Goal: Task Accomplishment & Management: Use online tool/utility

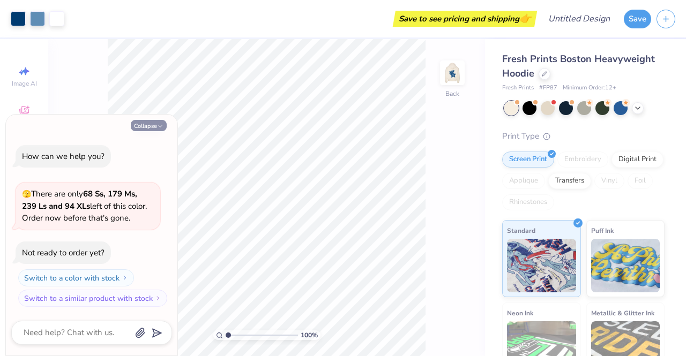
click at [154, 125] on button "Collapse" at bounding box center [149, 125] width 36 height 11
type textarea "x"
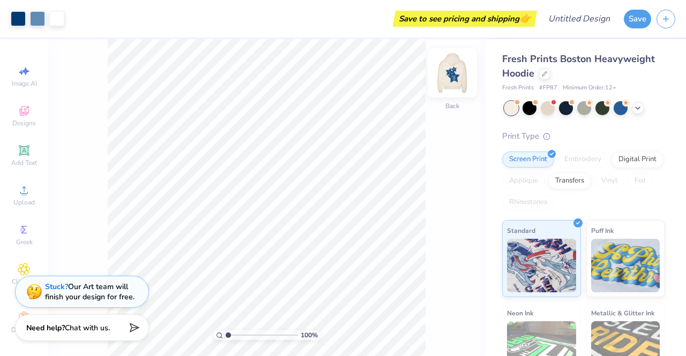
click at [452, 74] on img at bounding box center [452, 72] width 43 height 43
click at [450, 78] on img at bounding box center [452, 72] width 43 height 43
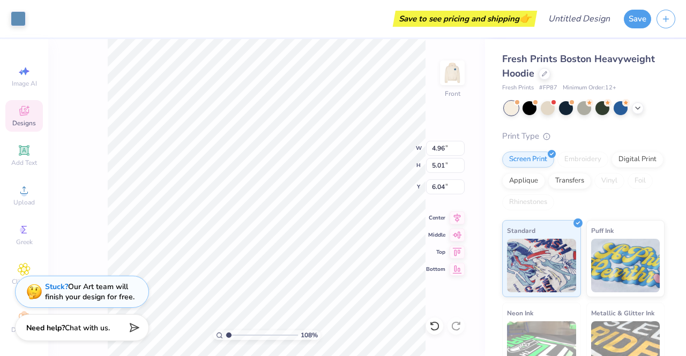
type input "1.07793939404581"
type input "0.99"
type input "1.08"
type input "8.14"
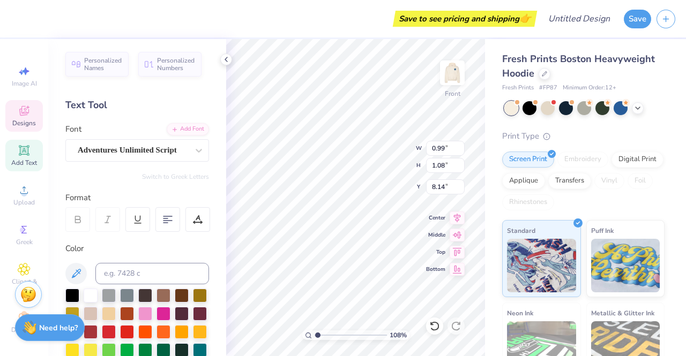
scroll to position [9, 1]
type textarea "1"
type input "1.07793939404581"
type textarea "1"
type input "1.07793939404581"
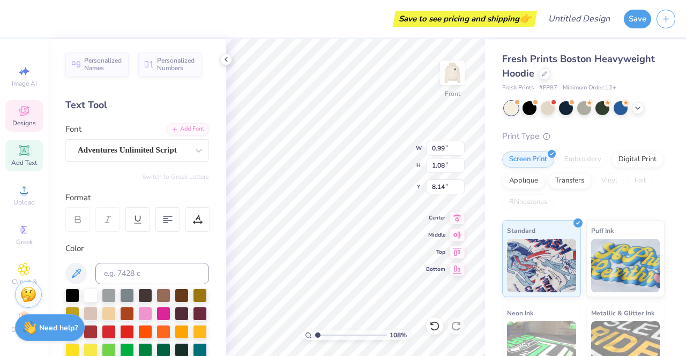
type textarea "19"
type input "1.07793939404581"
type input "1.00"
type input "1.07"
type input "7.94"
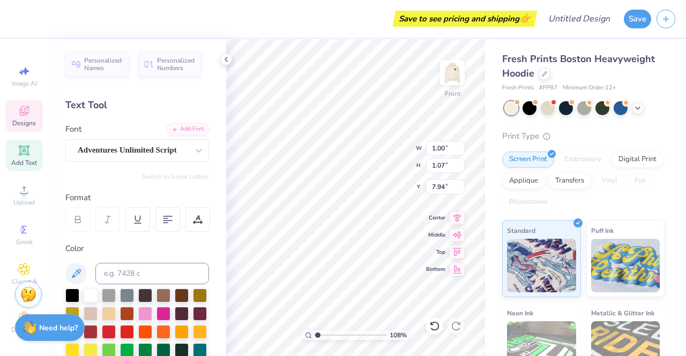
type input "1.07793939404581"
type textarea "1"
type input "1.07793939404581"
type textarea "20"
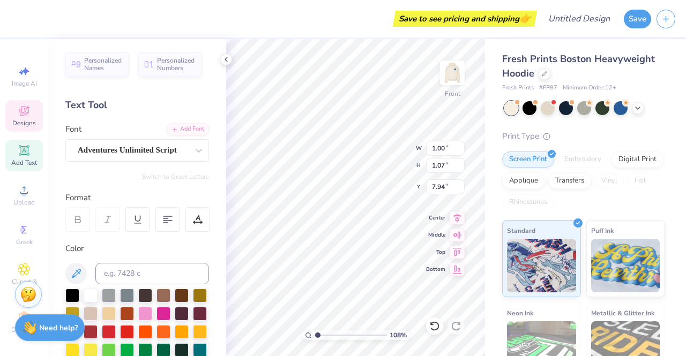
type input "1.07793939404581"
type input "2.37"
type input "1.03"
type input "11.27"
type input "1.07793939404581"
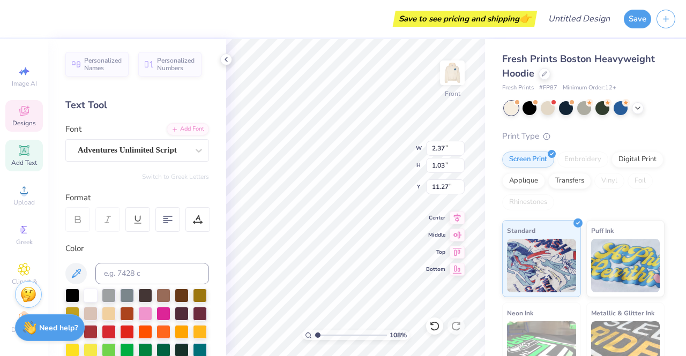
type input "1.07793939404581"
type textarea "re"
type input "1.07793939404581"
type textarea "re"
type input "1.07793939404581"
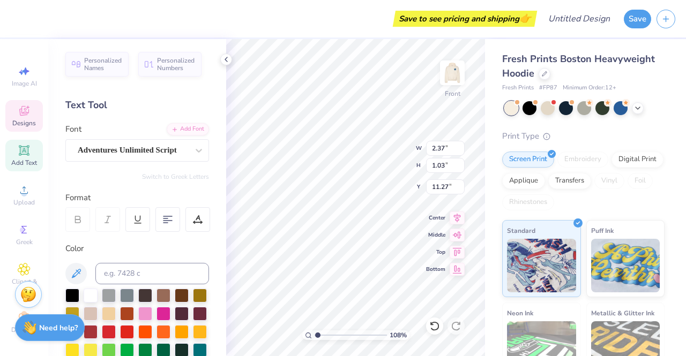
type textarea "r"
type input "1.07793939404581"
type textarea "Re"
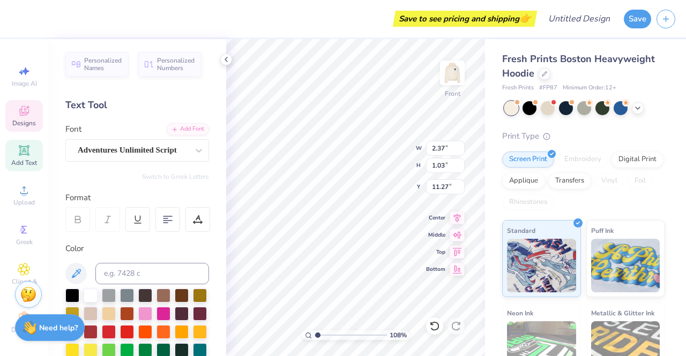
type input "1.07793939404581"
type textarea "Reso"
type input "1.07793939404581"
type textarea "Resour"
type input "1.07793939404581"
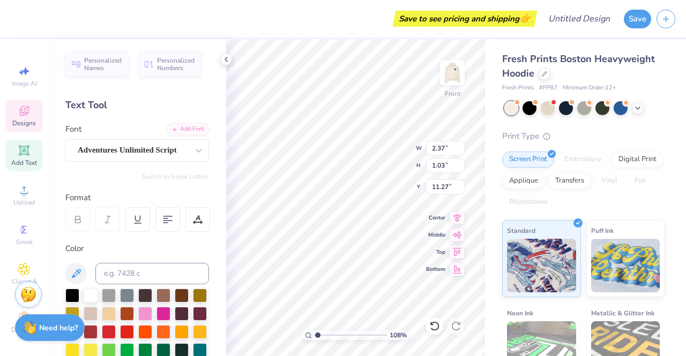
type textarea "Resource"
type input "1.07793939404581"
type textarea "Resources"
type input "1.07793939404581"
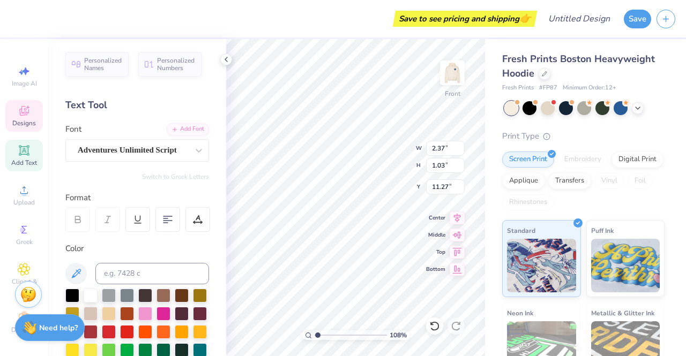
type textarea "Resourc"
type input "1.07793939404581"
type textarea "Resour"
type input "1.07793939404581"
type textarea "Resou"
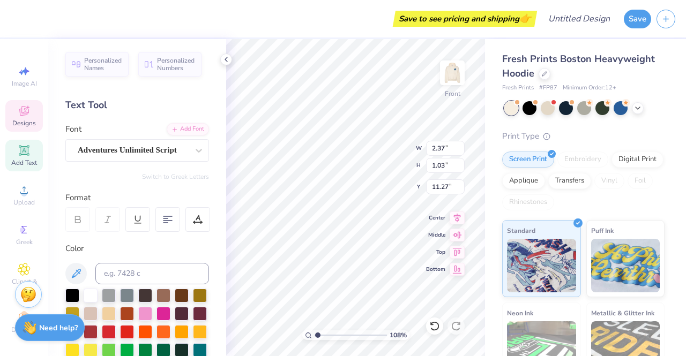
type input "1.07793939404581"
type textarea "Reso"
type input "1.07793939404581"
type textarea "Res"
type input "1.07793939404581"
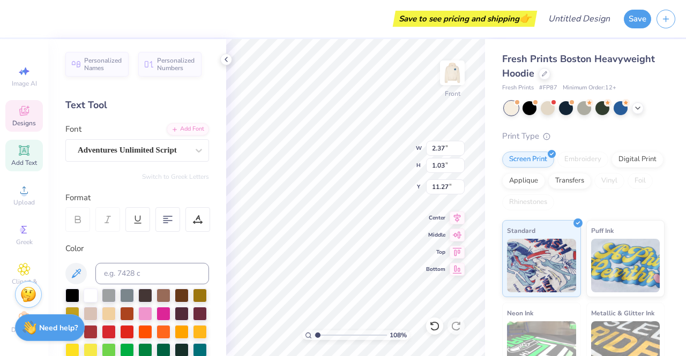
type textarea "Re"
type input "1.07793939404581"
type textarea "R"
type input "1.07793939404581"
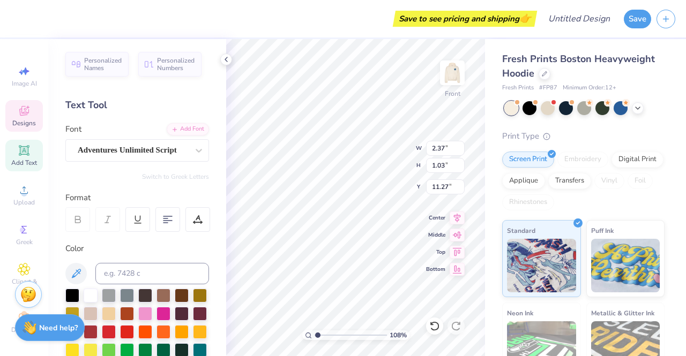
type input "1.07793939404581"
type input "1.86"
type input "1.17"
type input "10.02"
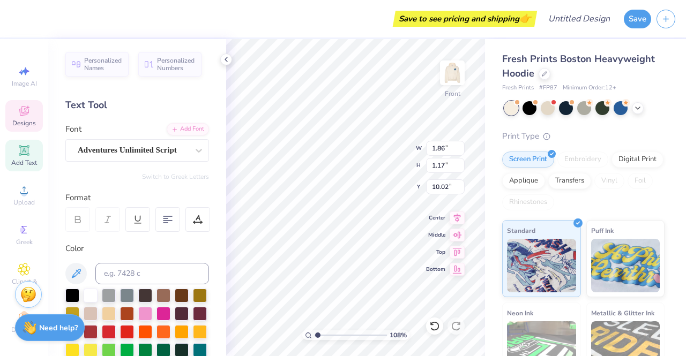
type textarea "h"
type input "1.07793939404581"
type textarea "hu"
type input "1.07793939404581"
type textarea "hum"
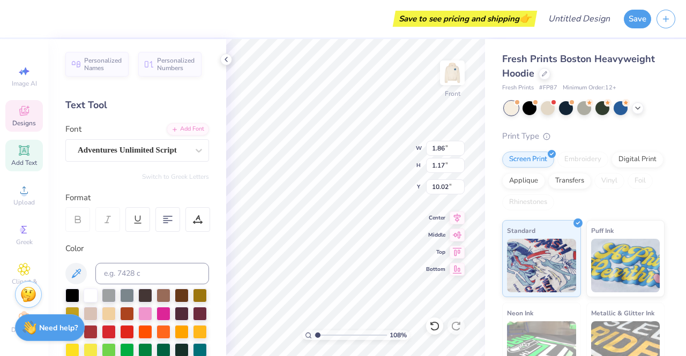
type input "1.07793939404581"
type textarea "human"
type input "1.07793939404581"
type textarea "huma"
type input "1.07793939404581"
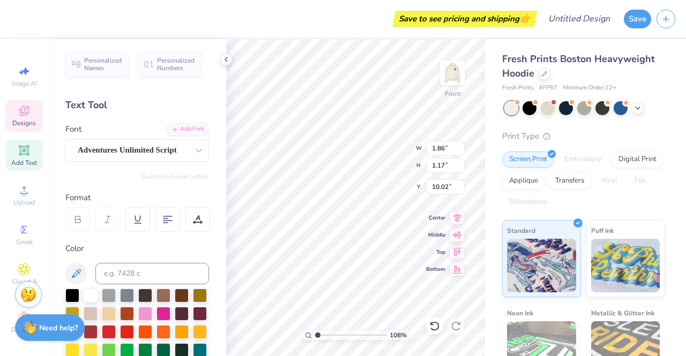
type textarea "hu"
type input "1.07793939404581"
type textarea "h"
type input "1.07793939404581"
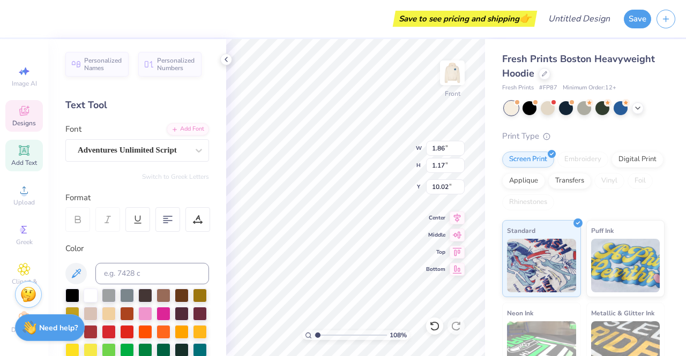
type textarea "Hu"
type input "1.07793939404581"
type textarea "Hua"
type input "1.07793939404581"
type textarea "Huamn"
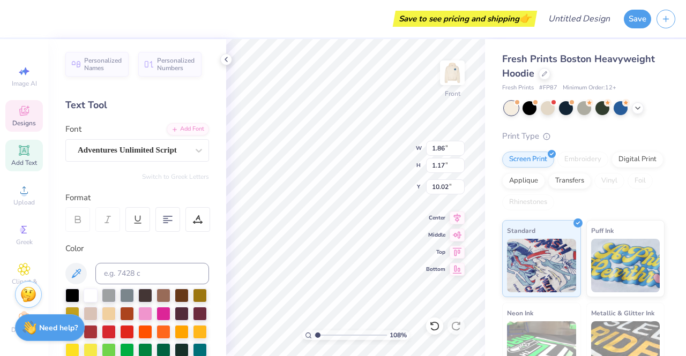
scroll to position [9, 2]
type input "1.07793939404581"
type input "7.17"
type input "7.26"
type input "7.43"
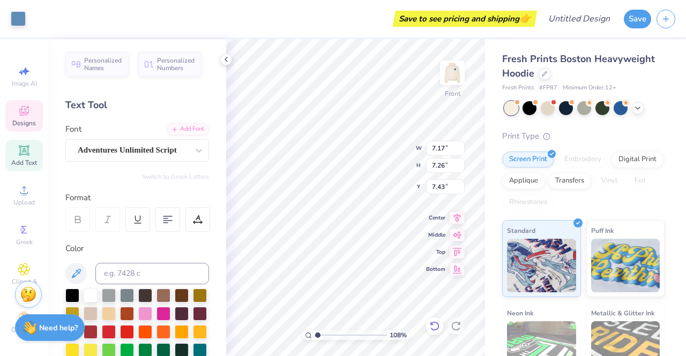
click at [431, 326] on icon at bounding box center [434, 326] width 11 height 11
type input "1.07793939404581"
type input "2.37"
type input "1.03"
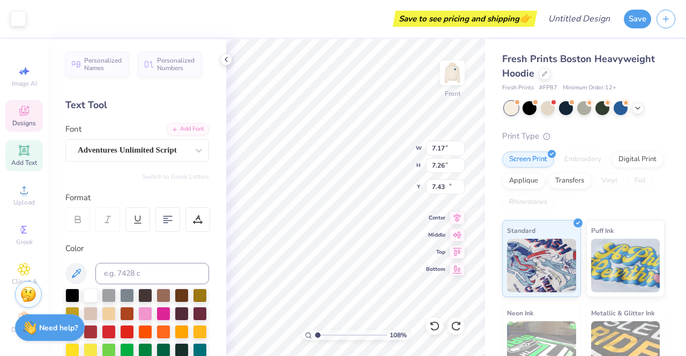
type input "11.27"
type input "1.07793939404581"
type textarea "R"
type input "1.07793939404581"
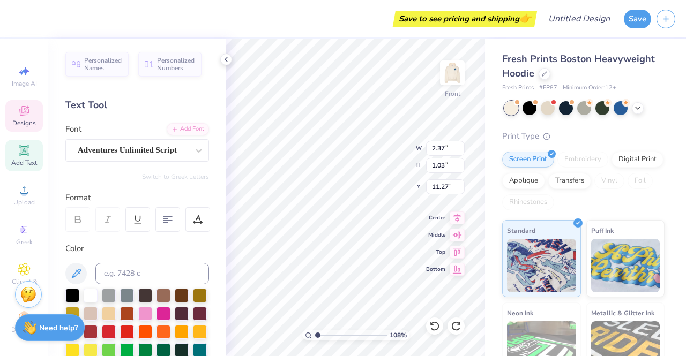
type textarea "Re"
type input "1.07793939404581"
type textarea "Res"
type input "1.07793939404581"
type textarea "Resou"
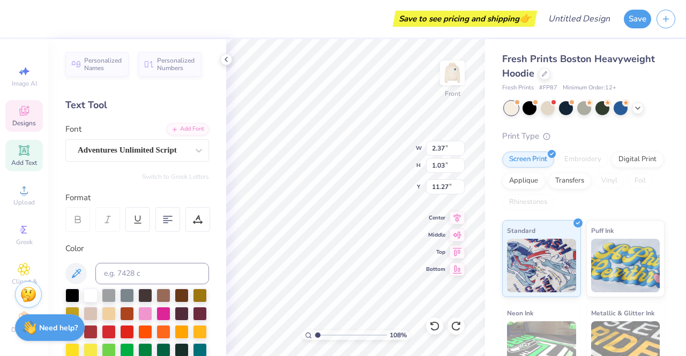
type input "1.07793939404581"
type textarea "Resour"
type input "1.07793939404581"
type textarea "Resource"
type input "1.07793939404581"
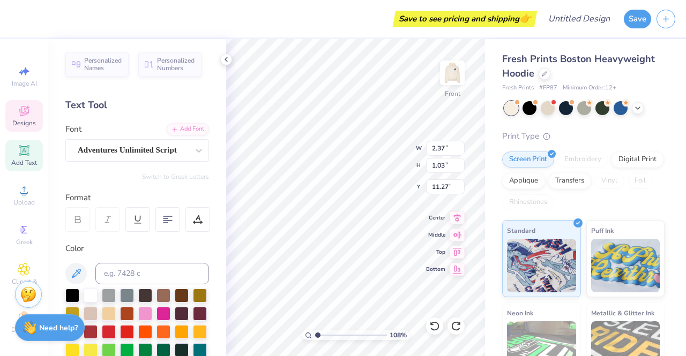
type textarea "Resources"
type input "1.07793939404581"
type textarea "Resources"
type input "1.07793939404581"
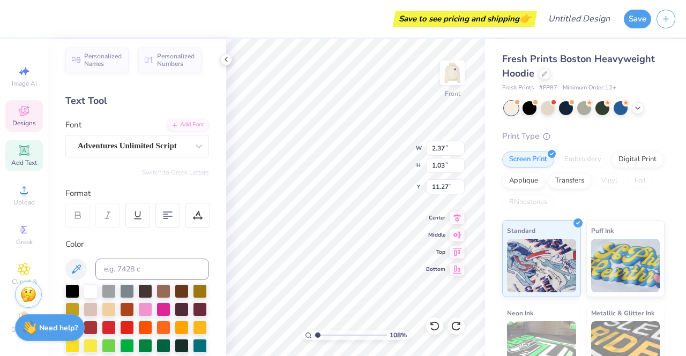
scroll to position [0, 0]
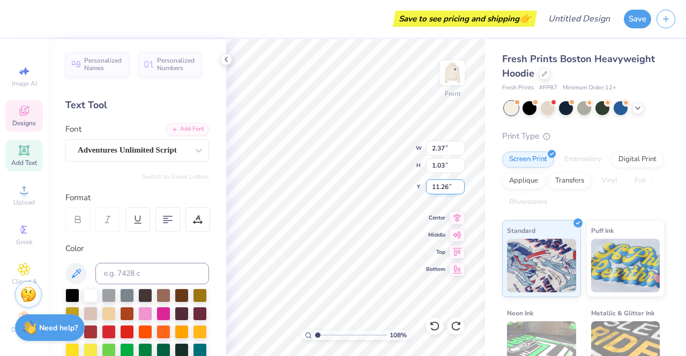
click at [461, 191] on input "11.26" at bounding box center [445, 186] width 39 height 15
type input "11.25"
click at [461, 190] on input "11.25" at bounding box center [445, 186] width 39 height 15
type input "1.07793939404581"
type input "5.12"
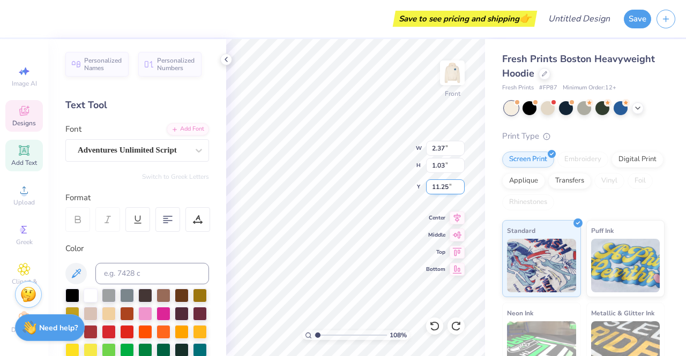
type input "0.98"
click at [461, 190] on input "11.24" at bounding box center [445, 186] width 39 height 15
click at [461, 190] on input "11.23" at bounding box center [445, 186] width 39 height 15
type input "11.22"
click at [461, 190] on input "11.22" at bounding box center [445, 186] width 39 height 15
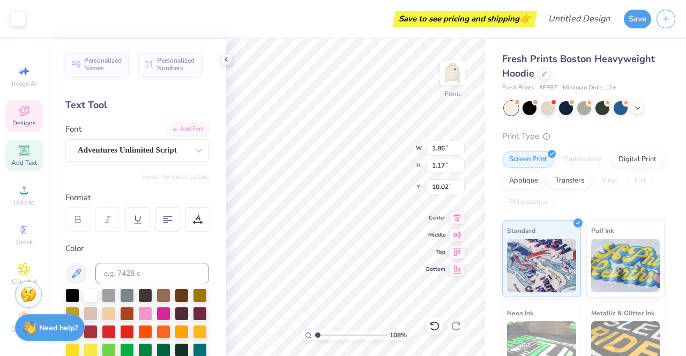
scroll to position [9, 1]
type input "1.07793939404581"
type textarea "H"
type input "1.07793939404581"
type textarea "Hu"
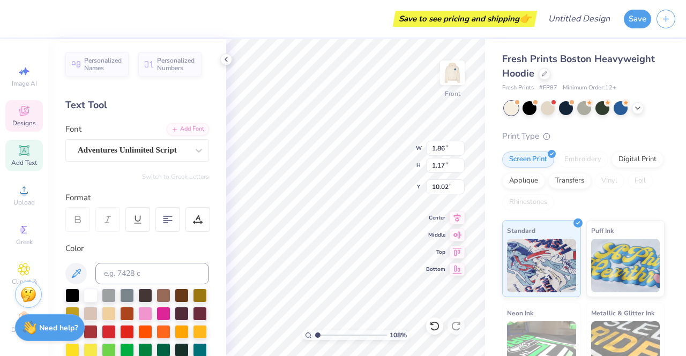
type input "1.07793939404581"
type textarea "Human"
type input "1.07793939404581"
type input "4.58"
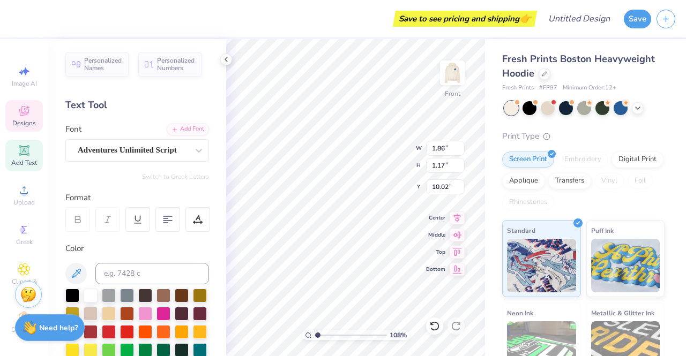
type input "1.74"
type input "14.07"
type input "1.07793939404581"
type textarea "M"
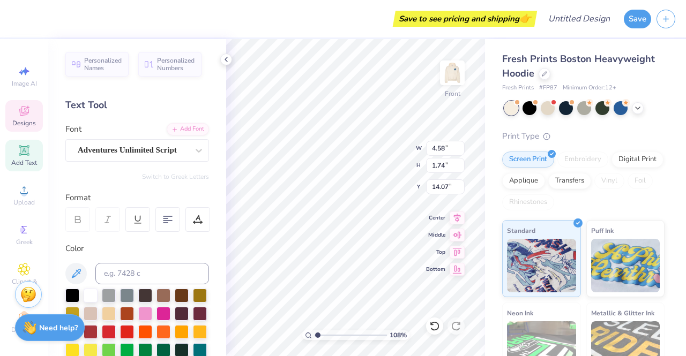
type input "1.07793939404581"
type textarea "Man"
type input "1.07793939404581"
type textarea "Manag"
type input "1.07793939404581"
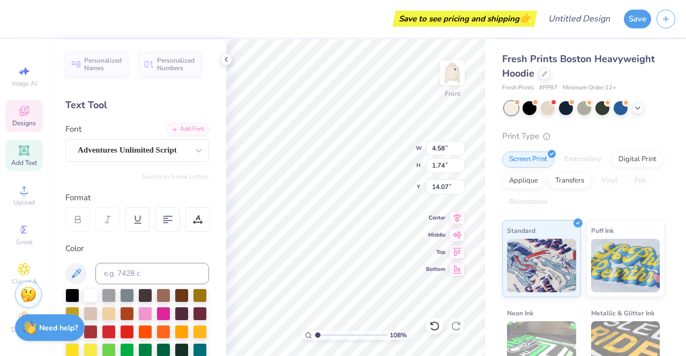
type textarea "Managemen"
type input "1.07793939404581"
type textarea "Management"
type input "1.07793939404581"
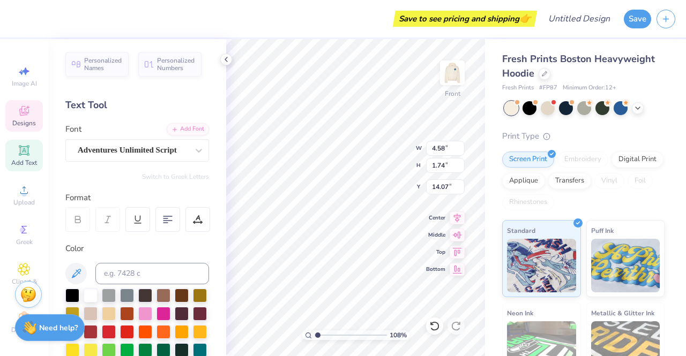
type input "10.58"
type input "10.32"
type input "10.18"
type input "1.07793939404581"
type input "2.68"
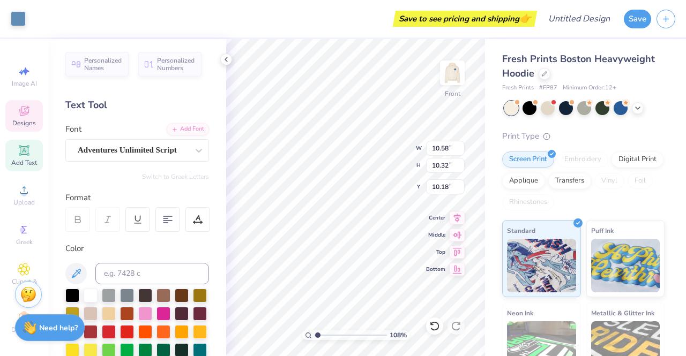
type input "0.79"
type input "16.92"
type input "1.07793939404581"
type textarea "A"
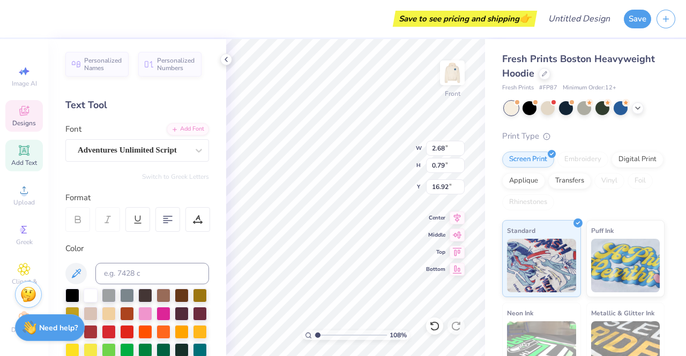
type input "1.07793939404581"
type textarea "As"
type input "1.07793939404581"
type textarea "Assoc"
type input "1.07793939404581"
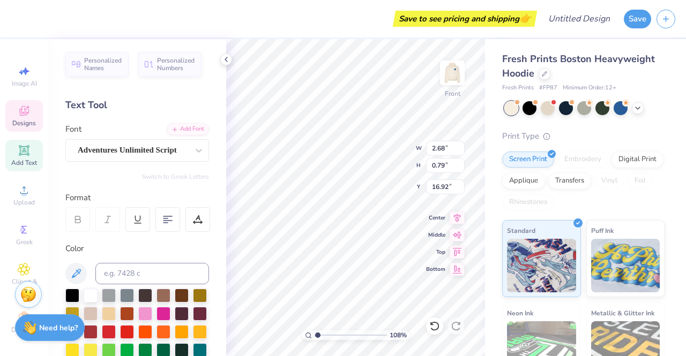
type textarea "Associ"
type input "1.07793939404581"
type textarea "Associa"
type input "1.07793939404581"
type textarea "Associat"
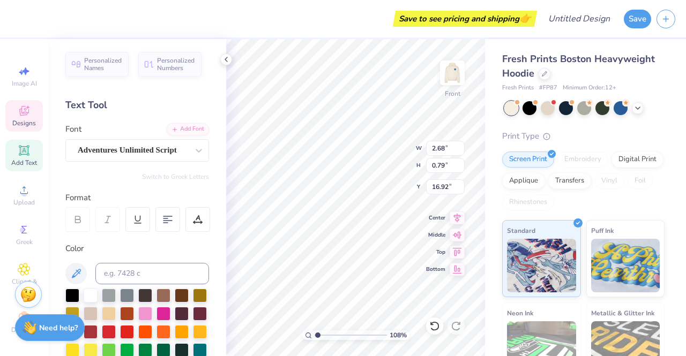
type input "1.07793939404581"
type textarea "Association"
type input "1.07793939404581"
type input "2.01"
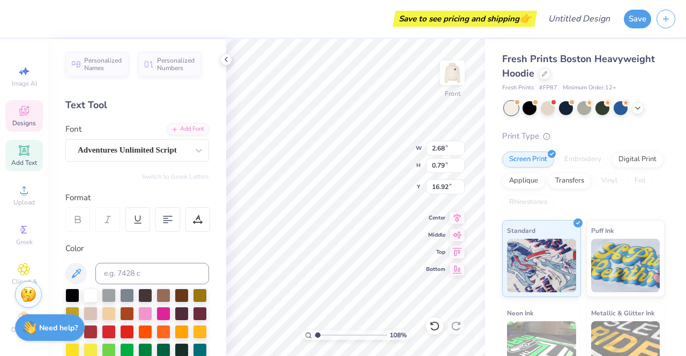
type input "1.05"
type input "15.60"
type input "1.07793939404581"
click at [459, 149] on input "9.87" at bounding box center [445, 148] width 39 height 15
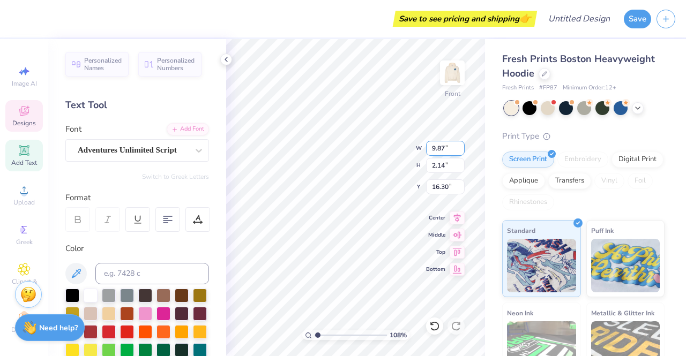
click at [459, 149] on input "9.86" at bounding box center [445, 148] width 39 height 15
click at [459, 149] on input "9.85" at bounding box center [445, 148] width 39 height 15
click at [459, 149] on input "9.84" at bounding box center [445, 148] width 39 height 15
click at [459, 149] on input "9.83" at bounding box center [445, 148] width 39 height 15
click at [461, 152] on input "9.82" at bounding box center [445, 148] width 39 height 15
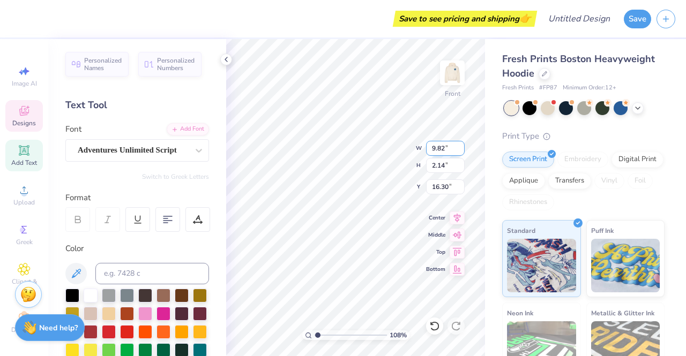
click at [461, 152] on input "9.81" at bounding box center [445, 148] width 39 height 15
click at [461, 152] on input "9.8" at bounding box center [445, 148] width 39 height 15
click at [461, 152] on input "9.79" at bounding box center [445, 148] width 39 height 15
click at [461, 152] on input "9.78" at bounding box center [445, 148] width 39 height 15
type input "9.77"
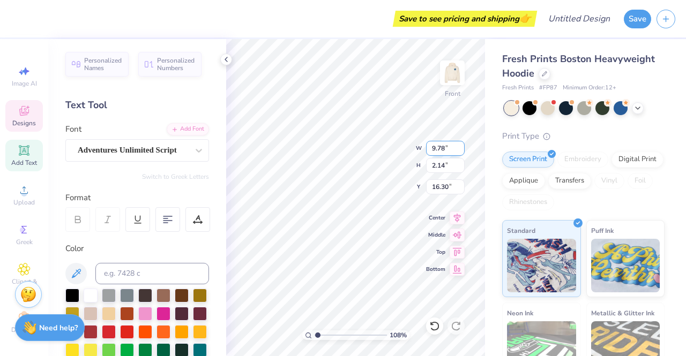
click at [461, 152] on input "9.77" at bounding box center [445, 148] width 39 height 15
click at [492, 197] on div "Fresh Prints Boston Heavyweight Hoodie Fresh Prints # FP87 Minimum Order: 12 + …" at bounding box center [585, 250] width 201 height 423
type input "1.07793939404581"
type input "2.11"
type input "16.31"
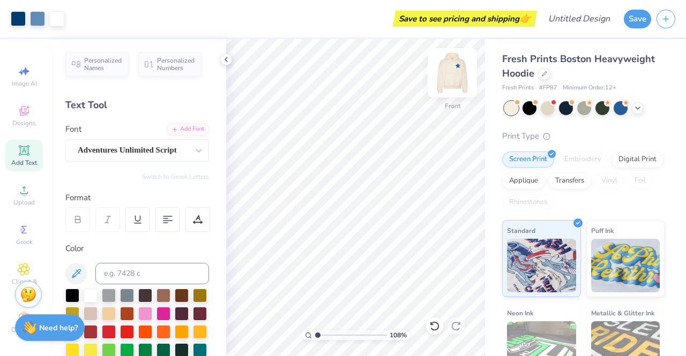
click at [456, 75] on img at bounding box center [452, 72] width 43 height 43
type input "1.07793939404581"
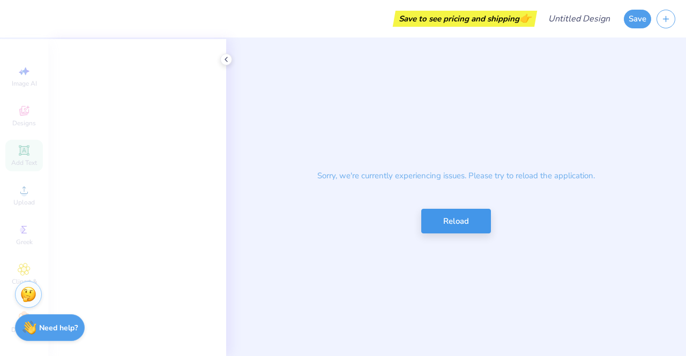
click at [464, 218] on button "Reload" at bounding box center [456, 221] width 70 height 25
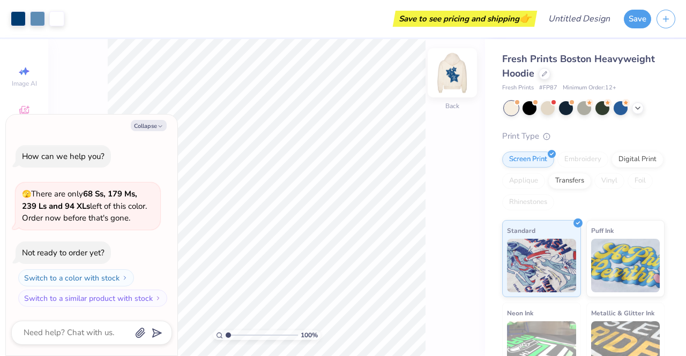
click at [455, 72] on img at bounding box center [452, 72] width 43 height 43
click at [155, 121] on button "Collapse" at bounding box center [149, 125] width 36 height 11
type textarea "x"
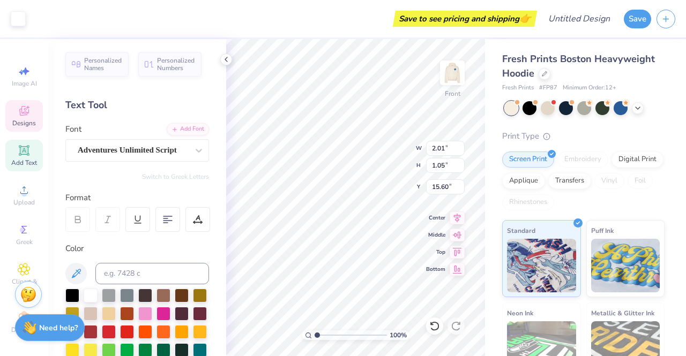
scroll to position [9, 1]
type input "4.58"
type input "1.74"
type input "14.07"
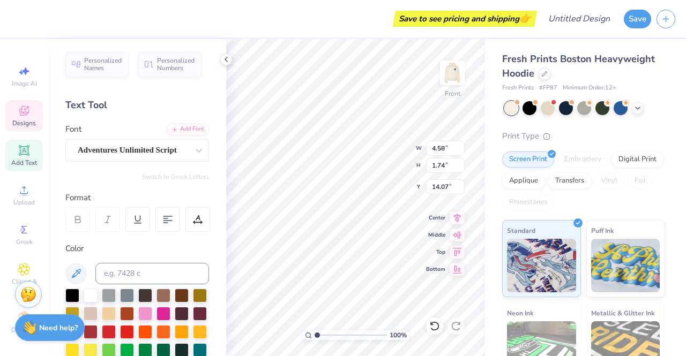
type textarea "i"
type textarea "Human"
type input "10.58"
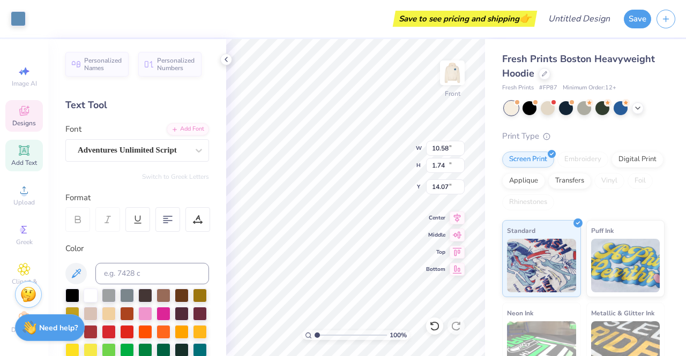
type input "10.32"
type input "10.18"
type input "2.68"
type input "0.79"
type input "16.92"
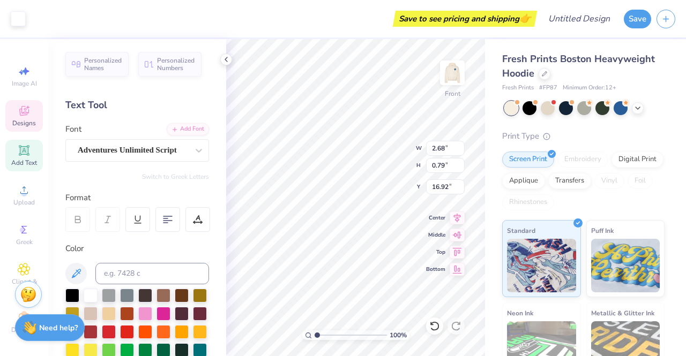
scroll to position [9, 1]
type textarea "Association"
type input "2.01"
type input "1.05"
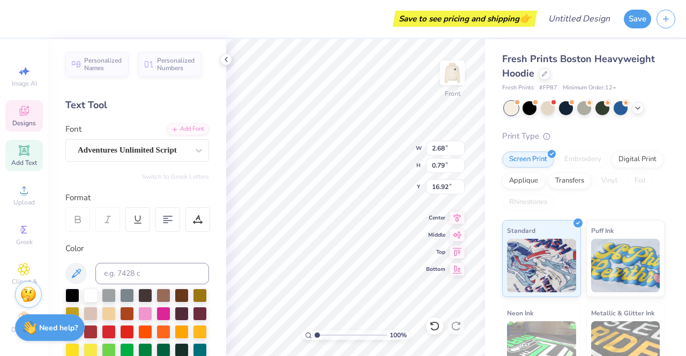
type input "15.60"
type input "6.90"
type input "1.74"
type input "14.14"
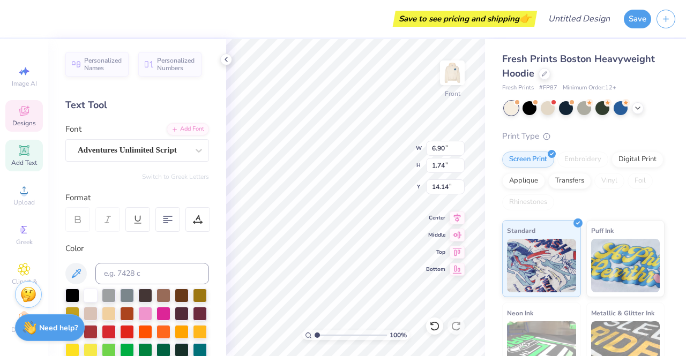
type textarea "Management"
type input "1.86"
type input "1.17"
type input "10.02"
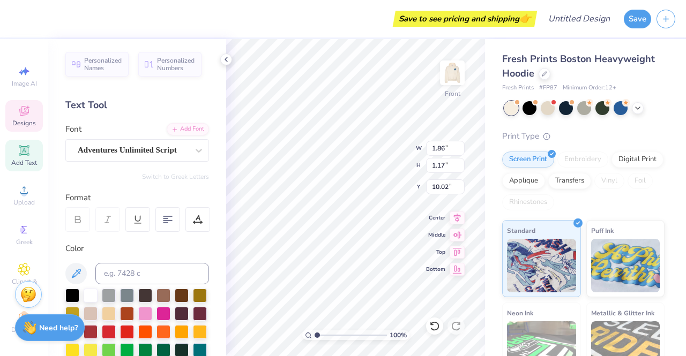
scroll to position [9, 1]
type textarea "Human"
type input "2.37"
type input "1.03"
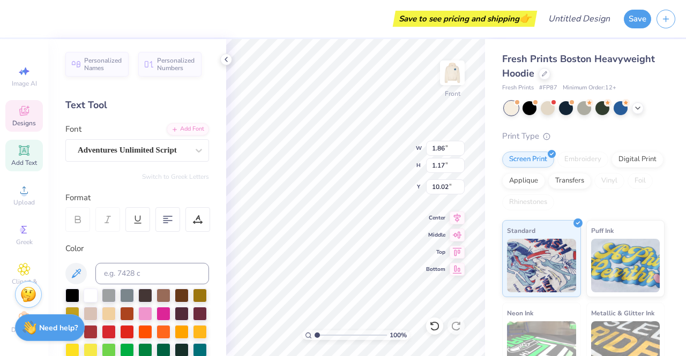
type input "11.27"
type textarea "Resources"
type input "0.99"
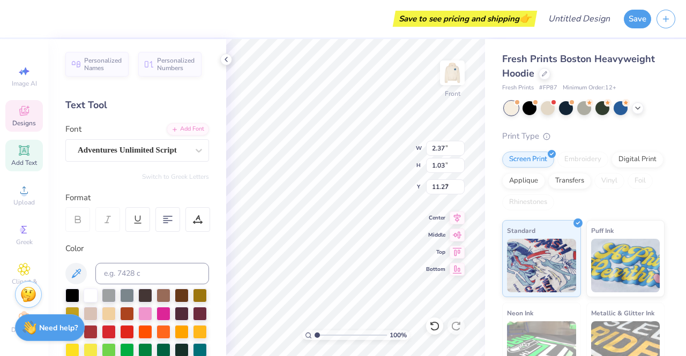
type input "1.08"
type input "8.14"
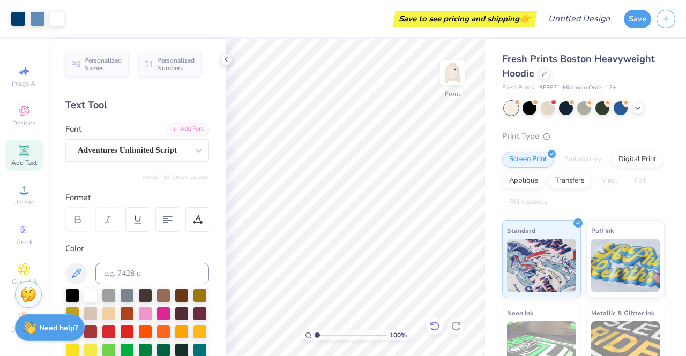
click at [438, 324] on icon at bounding box center [434, 326] width 9 height 10
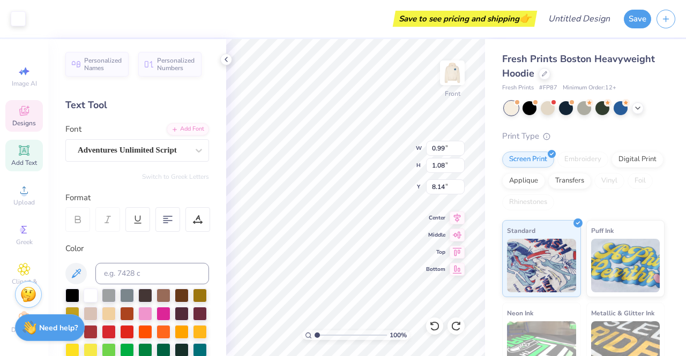
scroll to position [9, 1]
type textarea "26"
type input "1.00"
type input "1.07"
type input "7.94"
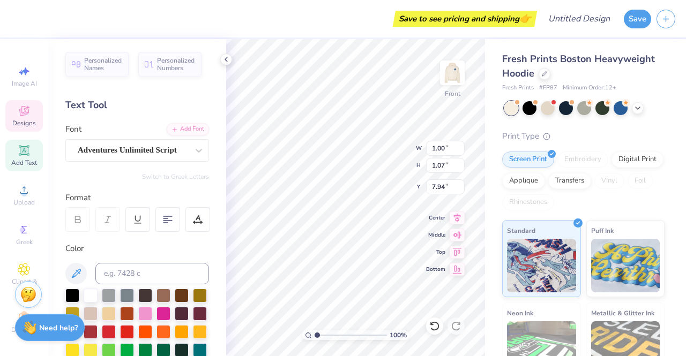
type textarea "25"
click at [492, 198] on div "Fresh Prints Boston Heavyweight Hoodie Fresh Prints # FP87 Minimum Order: 12 + …" at bounding box center [585, 250] width 201 height 423
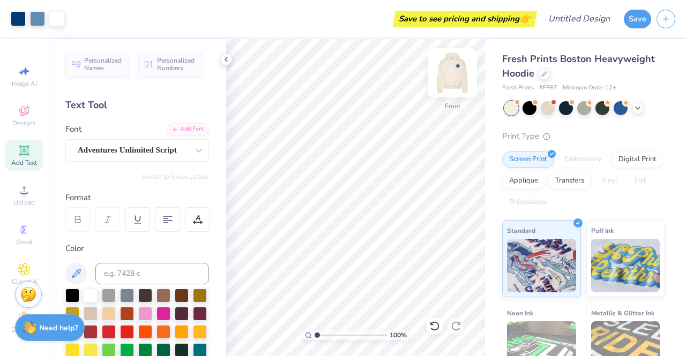
click at [460, 75] on img at bounding box center [452, 72] width 43 height 43
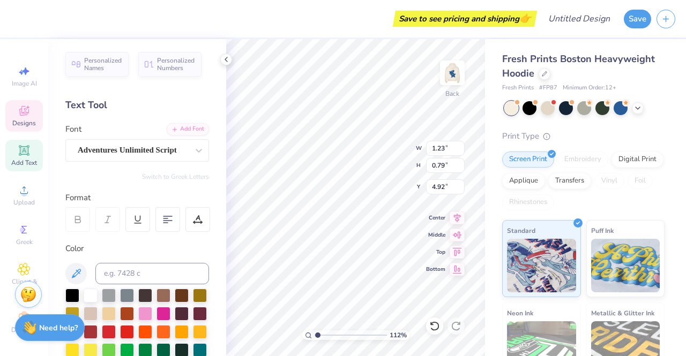
type input "1.11760223697268"
type textarea "Del"
type input "1.11760223697268"
type textarea "De"
type input "1.11760223697268"
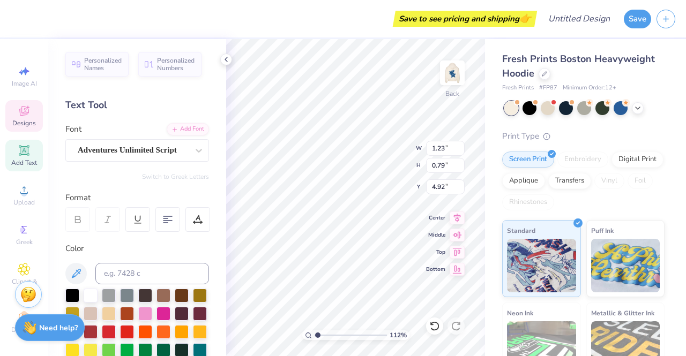
type textarea "D"
type input "1.11760223697268"
type textarea "M"
type input "1.11760223697268"
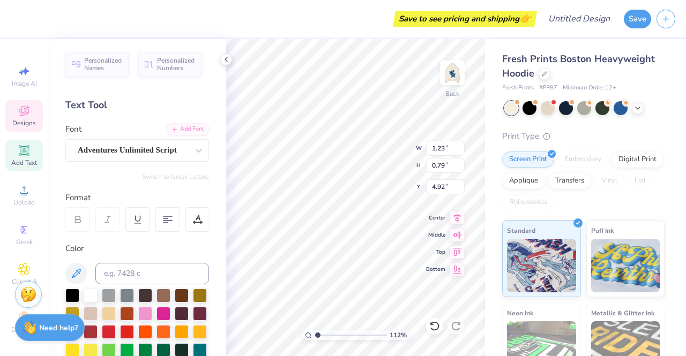
type textarea "MA"
type input "1.11760223697268"
type input "0.96"
type input "0.58"
type input "4.59"
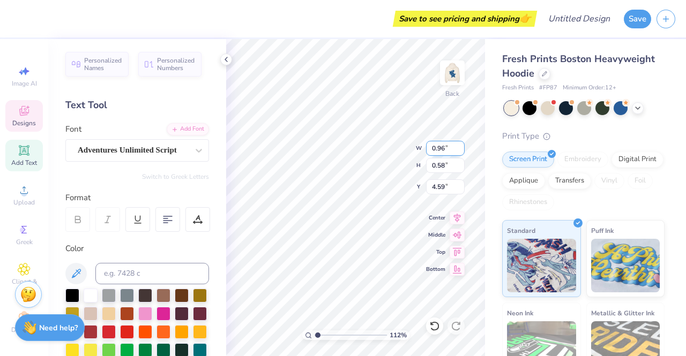
type input "1.11760223697268"
type textarea "H"
type input "1.11760223697268"
type textarea "HR"
click at [490, 193] on div "Fresh Prints Boston Heavyweight Hoodie Fresh Prints # FP87 Minimum Order: 12 + …" at bounding box center [585, 250] width 201 height 423
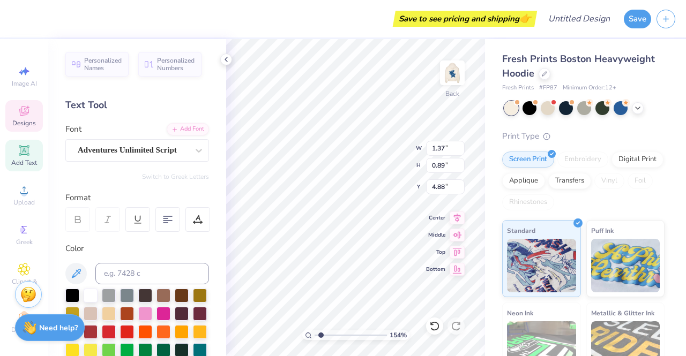
type input "1.53728459622691"
type textarea "M"
type input "1.53728459622691"
type textarea "M"
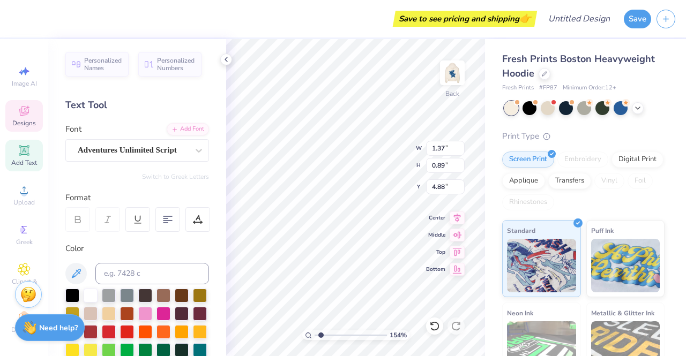
type input "1.53728459622691"
type textarea "MA"
type input "1.53728459622691"
type textarea "M"
type input "1.53728459622691"
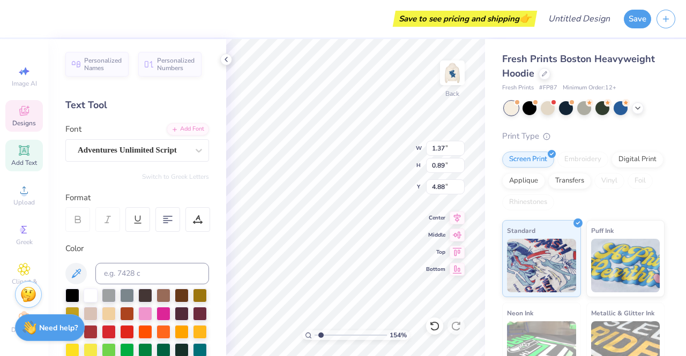
type input "1.53728459622691"
type textarea "H"
type input "1.53728459622691"
type textarea "HR"
type input "1.53728459622691"
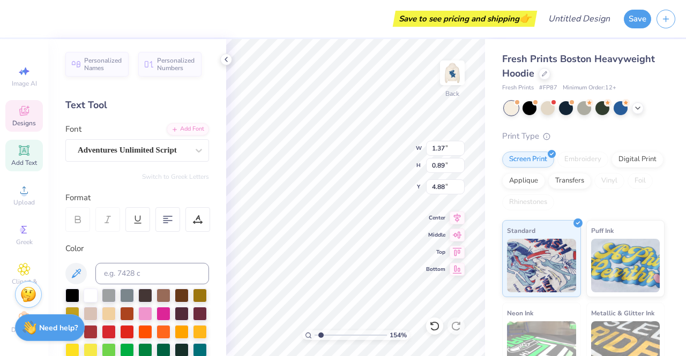
type textarea "HRM"
type input "1.53728459622691"
type textarea "HRMA"
type input "1.53728459622691"
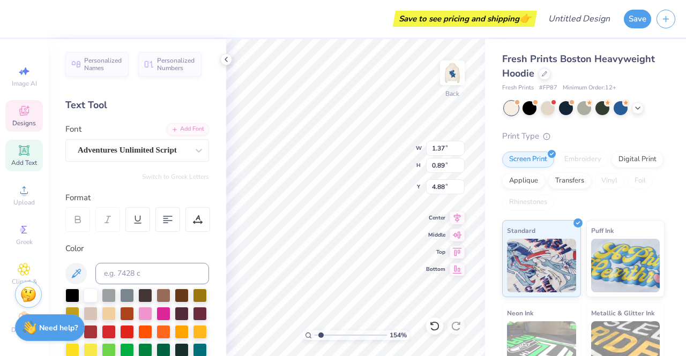
type input "1.46"
type input "0.86"
type input "4.47"
type input "1.53728459622691"
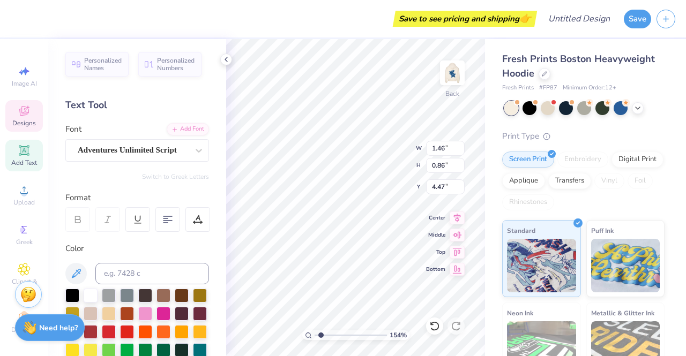
type textarea "H"
type input "1.53728459622691"
click at [494, 183] on div "Fresh Prints Boston Heavyweight Hoodie Fresh Prints # FP87 Minimum Order: 12 + …" at bounding box center [585, 250] width 201 height 423
type input "1.53728459622691"
type input "4.25"
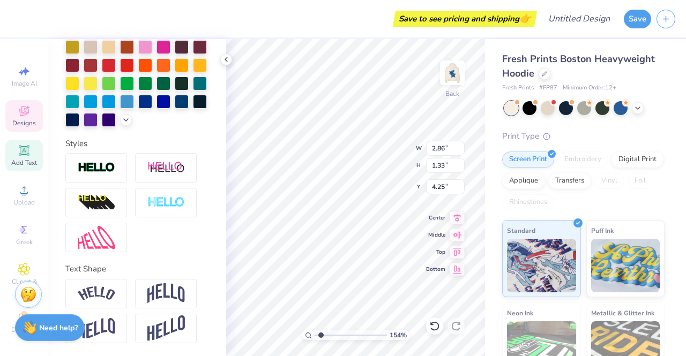
scroll to position [284, 0]
type input "1.53728459622691"
type input "3.90"
type input "3.87"
type input "3.25"
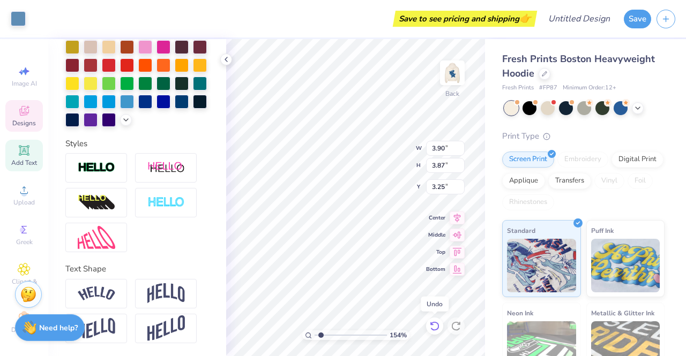
click at [435, 328] on icon at bounding box center [434, 326] width 11 height 11
type input "1.53728459622691"
type input "3.93"
type input "3.75"
type input "3.03"
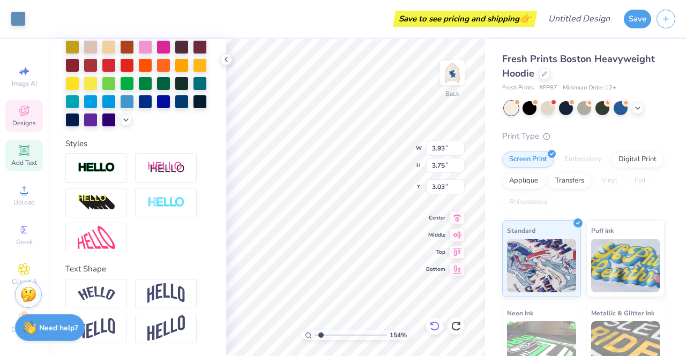
type input "1.53728459622691"
type input "2.86"
type input "1.33"
type input "4.25"
type input "1.53728459622691"
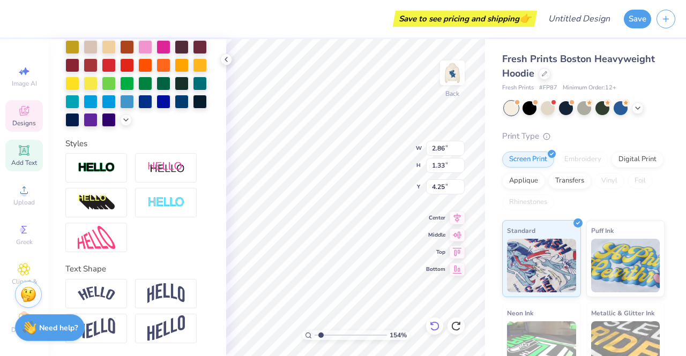
type input "3.04"
type input "0.59"
type input "4.62"
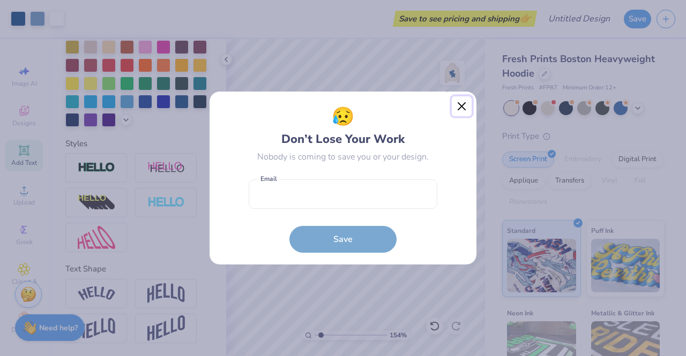
click at [457, 104] on button "Close" at bounding box center [462, 106] width 20 height 20
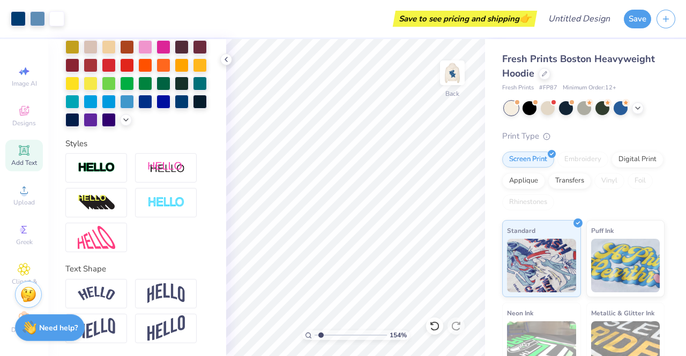
type input "1.53728459622691"
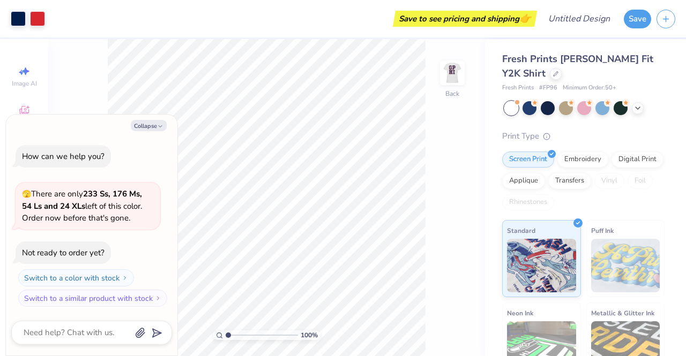
type textarea "x"
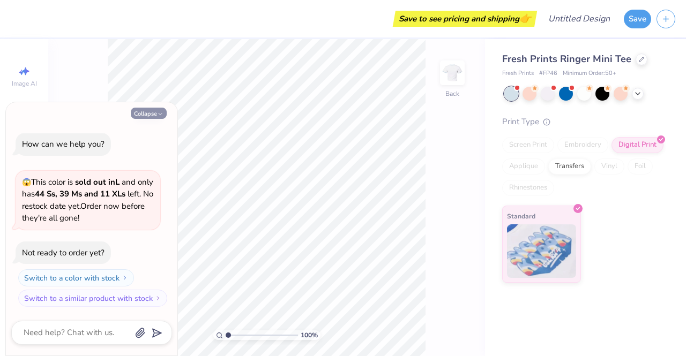
click at [155, 109] on button "Collapse" at bounding box center [149, 113] width 36 height 11
type textarea "x"
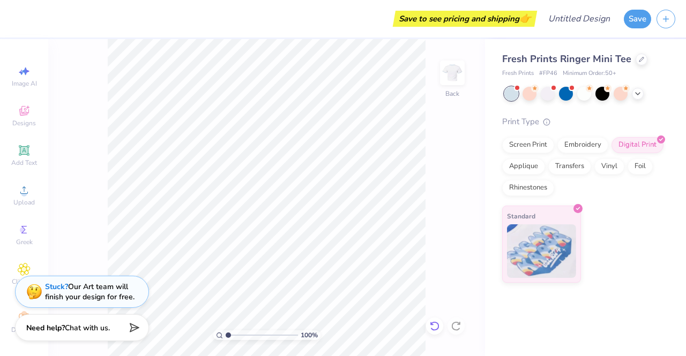
click at [430, 320] on div at bounding box center [434, 326] width 17 height 17
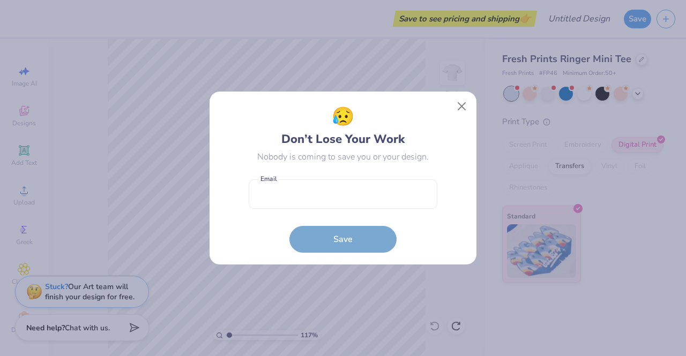
type input "1.16620689989456"
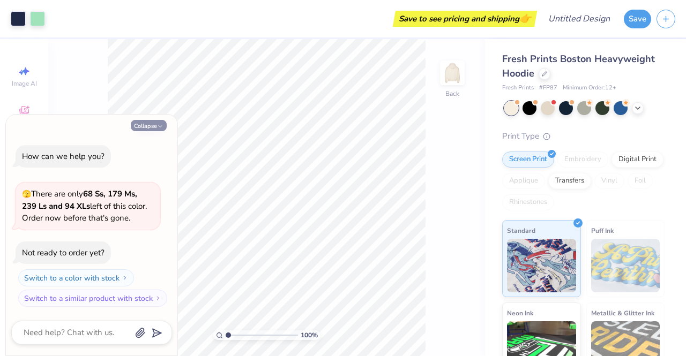
click at [146, 126] on button "Collapse" at bounding box center [149, 125] width 36 height 11
type textarea "x"
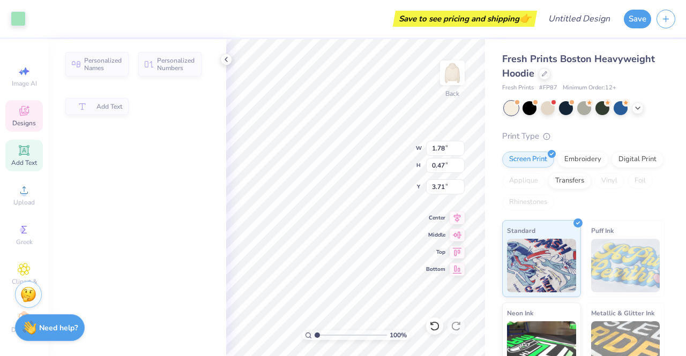
type input "1.78"
type input "0.47"
type input "3.71"
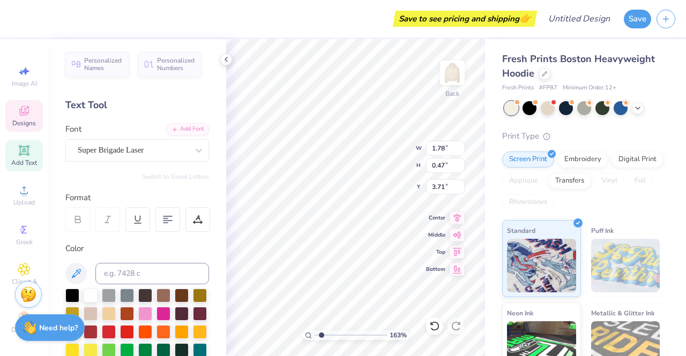
type input "1.63"
click at [321, 336] on input "range" at bounding box center [350, 335] width 72 height 10
type textarea "R"
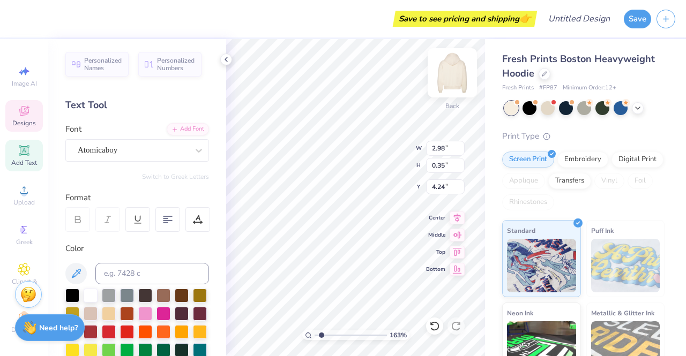
type textarea "HRMA"
click at [385, 146] on div "163 % Back W 2.98 2.98 " H 0.35 0.35 " Y 4.24 4.24 " Center Middle Top Bottom" at bounding box center [355, 197] width 259 height 317
type textarea "HRMA"
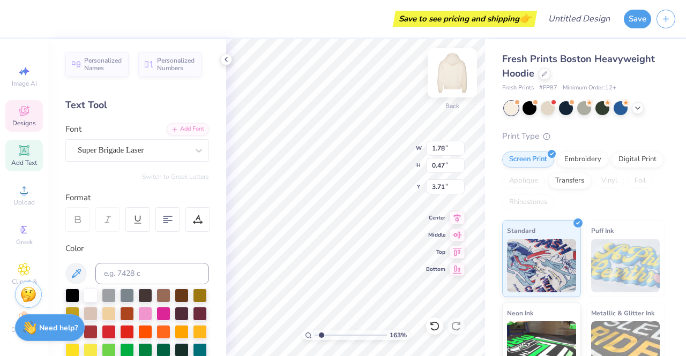
scroll to position [9, 2]
type input "1.61"
type input "0.35"
type input "4.24"
type input "4.12"
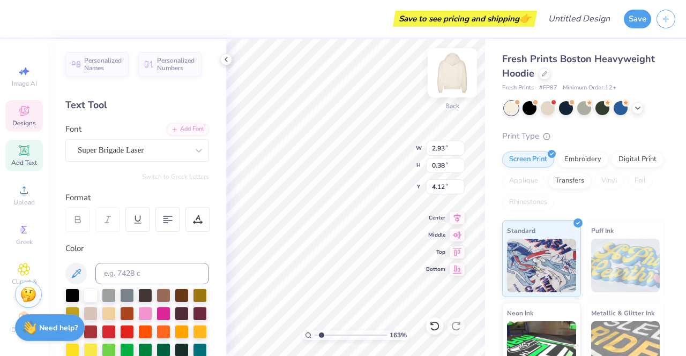
type input "2.93"
type input "0.38"
click at [374, 159] on div "163 % Back W 2.93 2.93 " H 0.38 0.38 " Y 4.12 4.12 " Center Middle Top Bottom" at bounding box center [355, 197] width 259 height 317
type input "1.66294183557562"
type input "0.62"
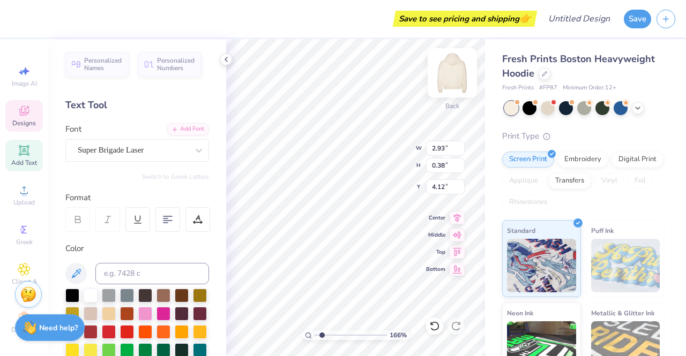
type input "0.31"
type input "3.55"
type input "1.66294183557562"
type input "3.57"
type input "1.66294183557562"
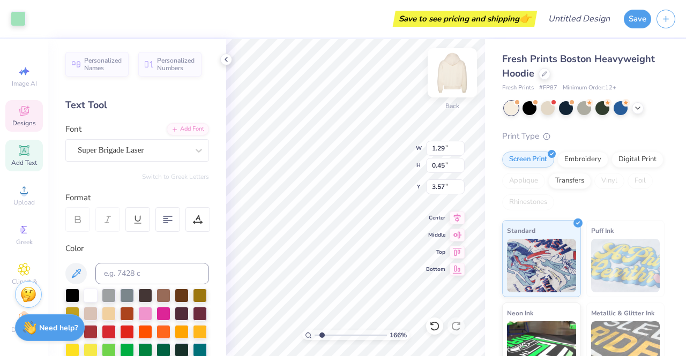
type input "3.66"
type input "1.66294183557562"
type input "0.62"
type input "0.31"
type input "3.55"
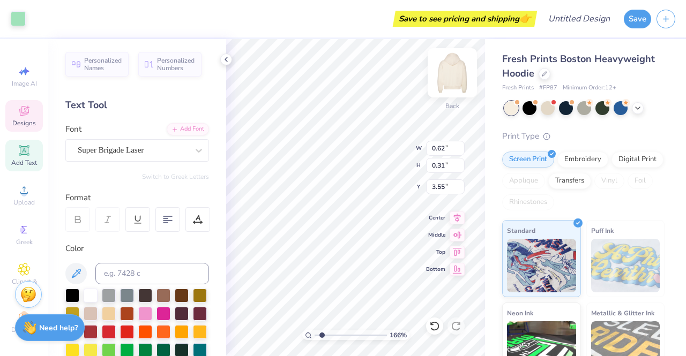
type input "1.66294183557562"
type input "3.80"
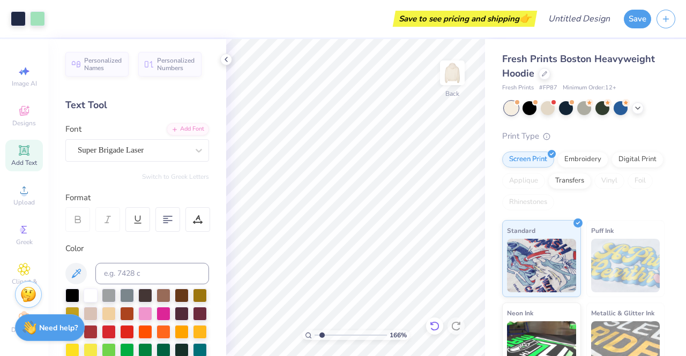
click at [438, 323] on icon at bounding box center [434, 326] width 11 height 11
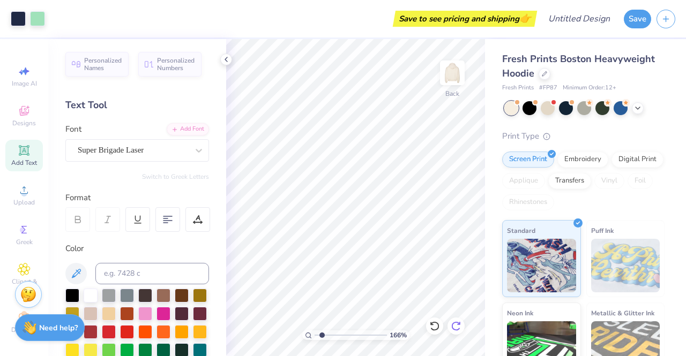
click at [454, 322] on icon at bounding box center [455, 326] width 9 height 10
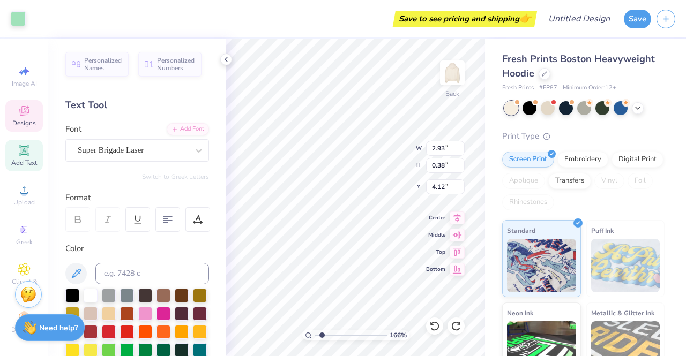
scroll to position [9, 1]
type input "1.66294183557562"
type textarea "HR MA"
type input "1.66294183557562"
type input "3.62"
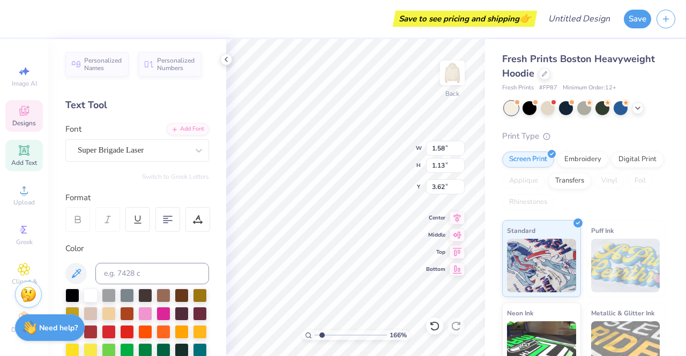
type input "1.66294183557562"
type textarea "HRMA"
type input "1.66294183557562"
type input "4.12"
click at [397, 160] on div "166 % Back W 2.93 2.93 " H 0.38 0.38 " Y 4.12 4.12 " Center Middle Top Bottom" at bounding box center [355, 197] width 259 height 317
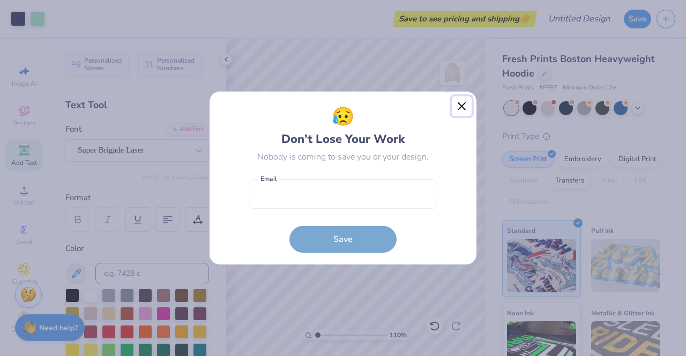
click at [464, 104] on button "Close" at bounding box center [462, 106] width 20 height 20
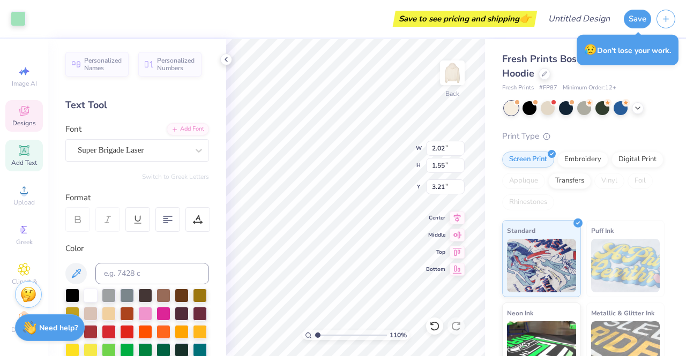
type input "1.10077863649621"
type input "2.80"
type input "1.07"
type input "3.91"
type input "1.10077863649621"
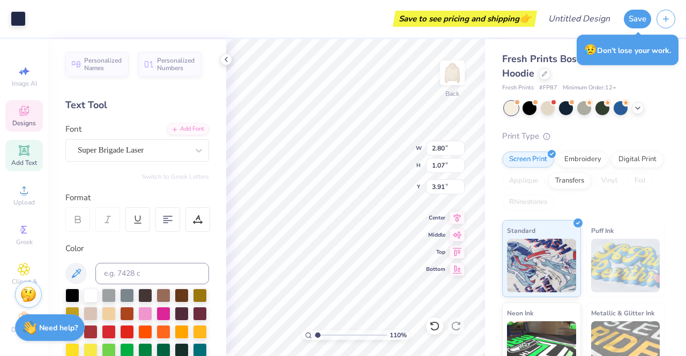
type input "2.36"
type input "0.64"
type input "4.12"
type input "1.10077863649621"
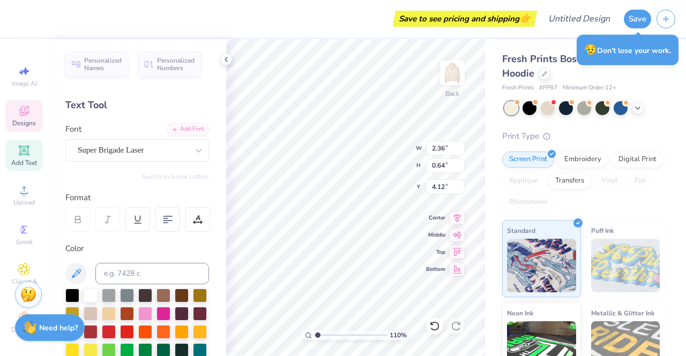
type textarea "25-"
type input "1.10077863649621"
type textarea "25-2"
type input "1.10077863649621"
type textarea "25-26"
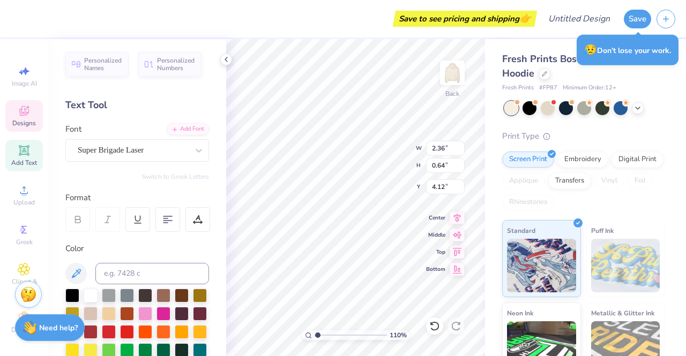
scroll to position [9, 2]
type input "1.10077863649621"
type textarea "25-2"
type input "1.10077863649621"
type textarea "25-"
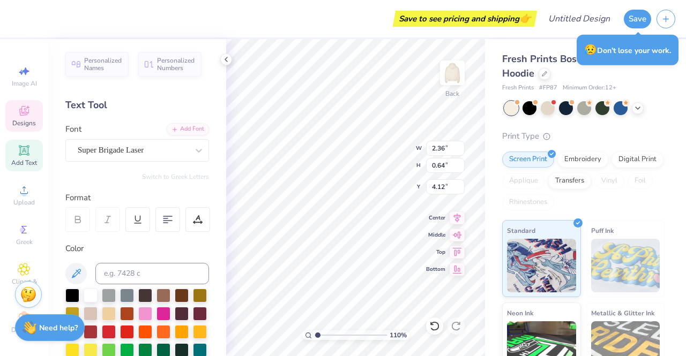
type input "1.10077863649621"
type textarea "25"
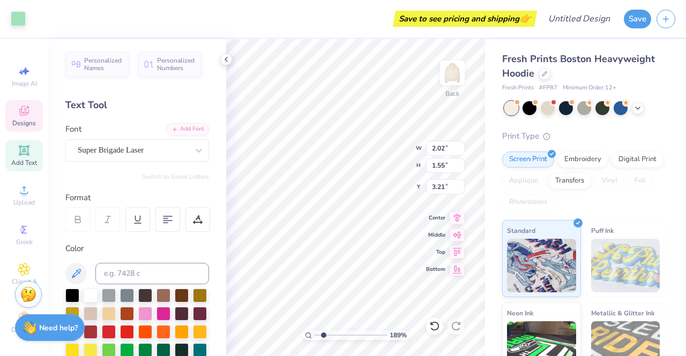
type input "1.88951105115109"
type input "2.80"
type input "1.07"
type input "3.91"
type input "1.88951105115109"
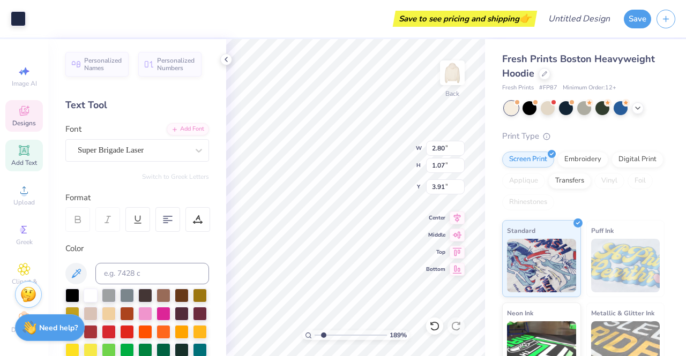
type input "2.36"
type input "0.64"
type input "4.12"
click at [93, 294] on div at bounding box center [91, 295] width 14 height 14
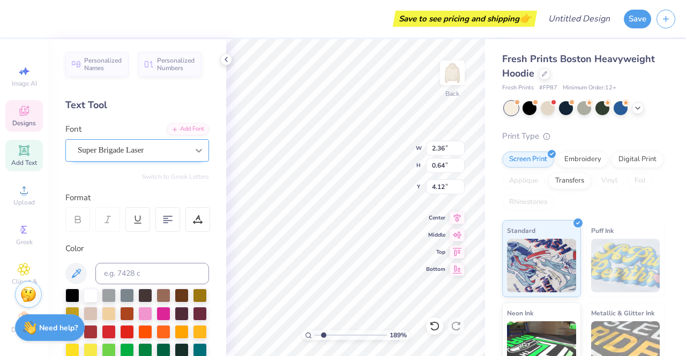
type input "1.88951105115109"
type input "0.91"
type input "0.67"
type input "3.79"
click at [97, 296] on div at bounding box center [91, 295] width 14 height 14
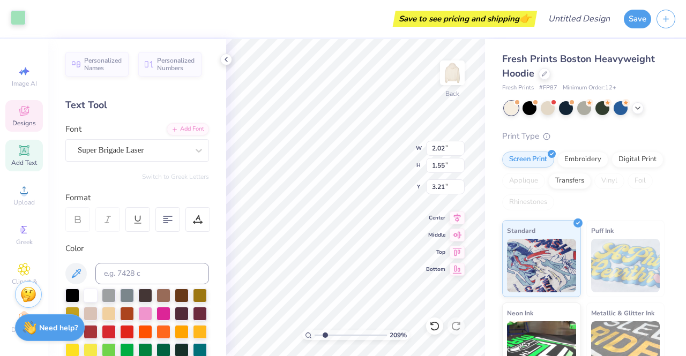
click at [16, 25] on div at bounding box center [18, 17] width 15 height 15
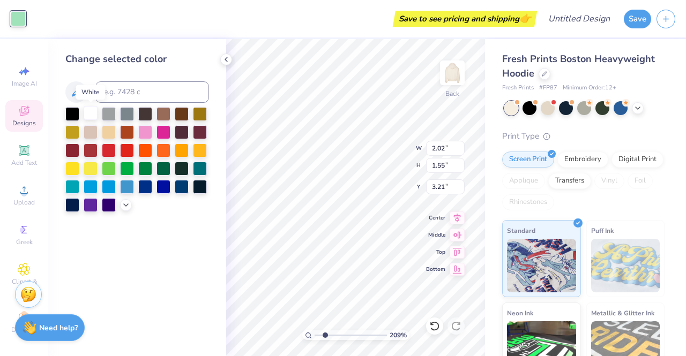
click at [92, 109] on div at bounding box center [91, 113] width 14 height 14
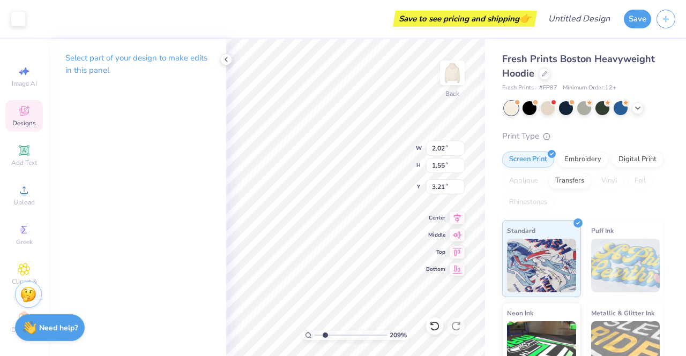
type input "2.09213023777642"
type input "2.36"
type input "0.64"
type input "4.12"
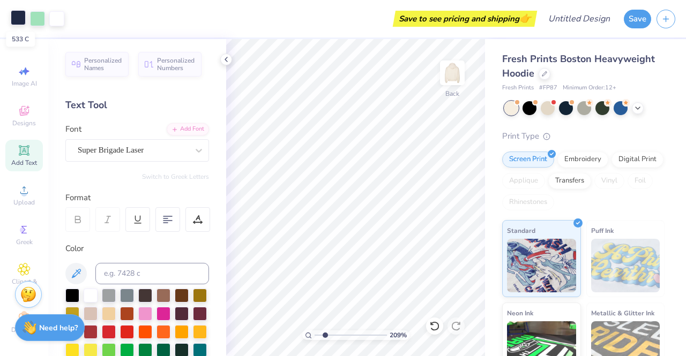
click at [11, 18] on div at bounding box center [18, 17] width 15 height 15
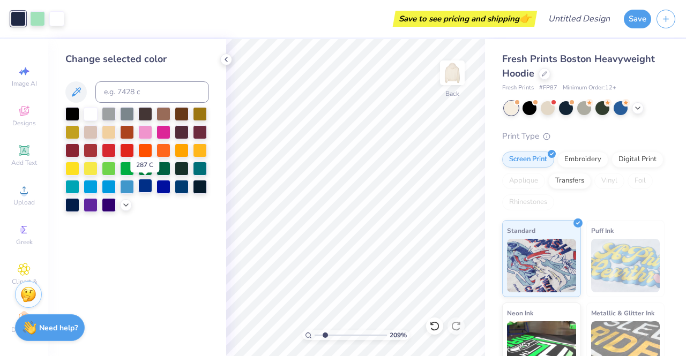
click at [148, 187] on div at bounding box center [145, 186] width 14 height 14
click at [184, 187] on div at bounding box center [182, 186] width 14 height 14
click at [199, 189] on div at bounding box center [200, 186] width 14 height 14
click at [183, 182] on div at bounding box center [182, 186] width 14 height 14
type input "1.66478013011181"
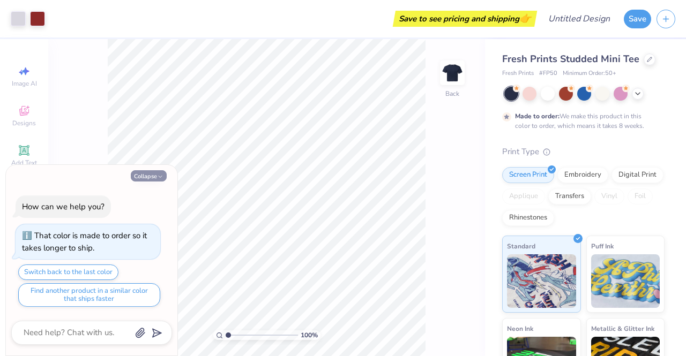
click at [159, 180] on icon "button" at bounding box center [160, 177] width 6 height 6
type textarea "x"
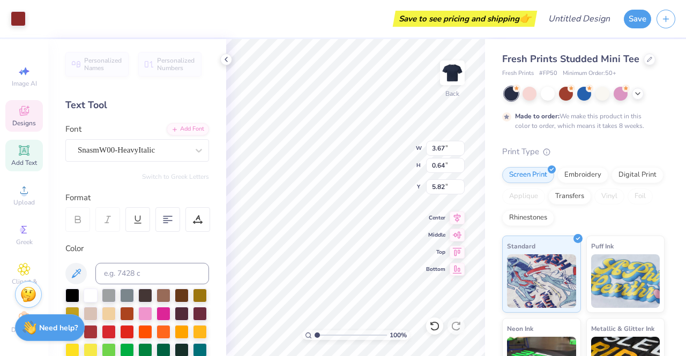
scroll to position [9, 1]
type textarea "a"
type textarea "Association"
type input "4.31"
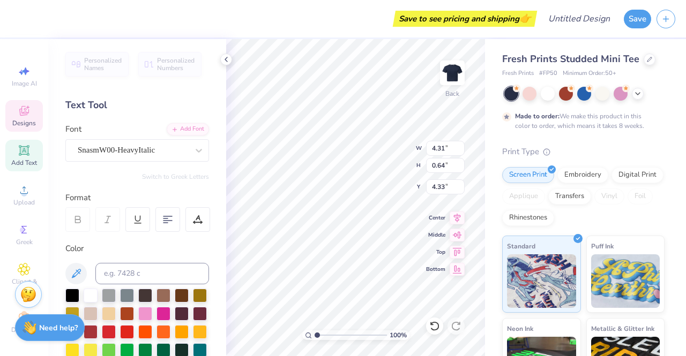
type input "4.33"
type textarea "Human"
type input "3.67"
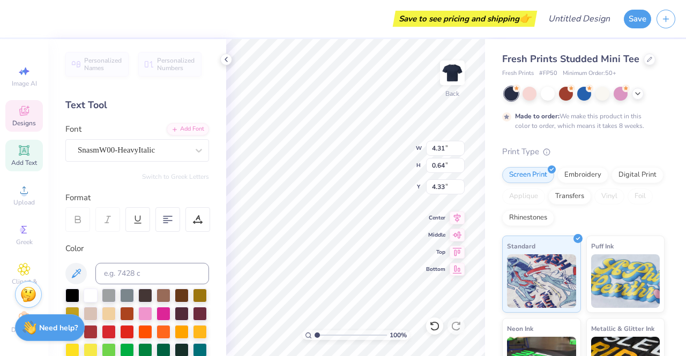
type input "5.06"
type textarea "Resources Management"
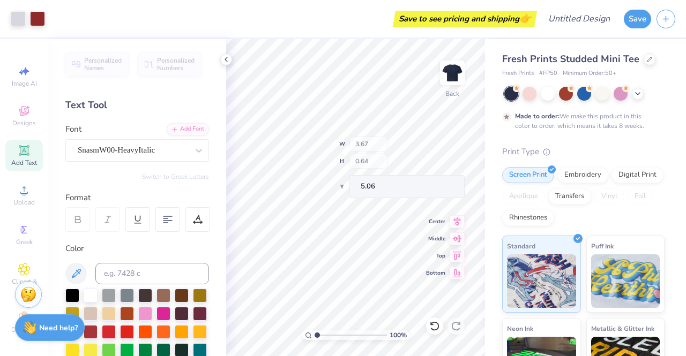
click at [488, 230] on div "Fresh Prints Studded Mini Tee Fresh Prints # FP50 Minimum Order: 50 + Made to o…" at bounding box center [585, 258] width 201 height 439
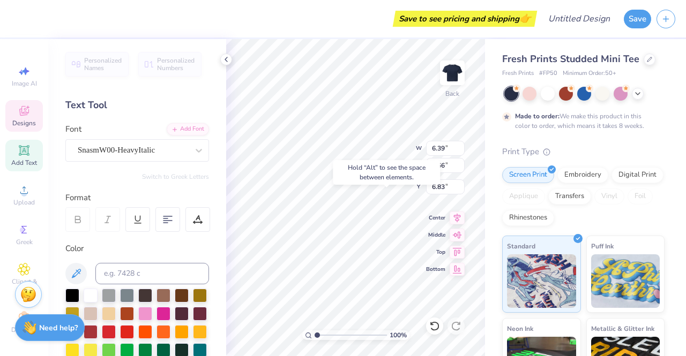
type input "6.83"
click at [380, 182] on div "Hold “Alt” to see the space between elements." at bounding box center [386, 172] width 107 height 25
type input "7.31"
type input "1.96"
type input "4.86"
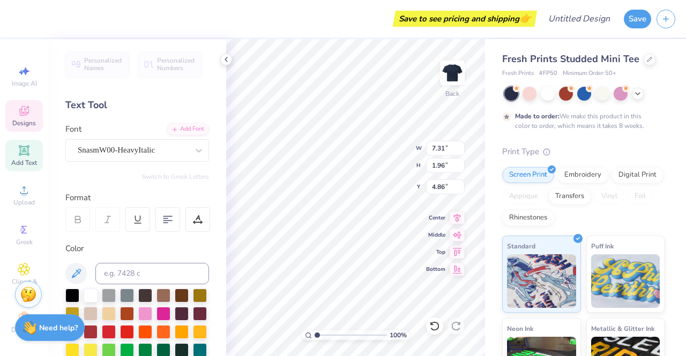
type textarea "Resources"
click at [497, 221] on div "Fresh Prints Studded Mini Tee Fresh Prints # FP50 Minimum Order: 50 + Made to o…" at bounding box center [585, 258] width 201 height 439
type input "4.97"
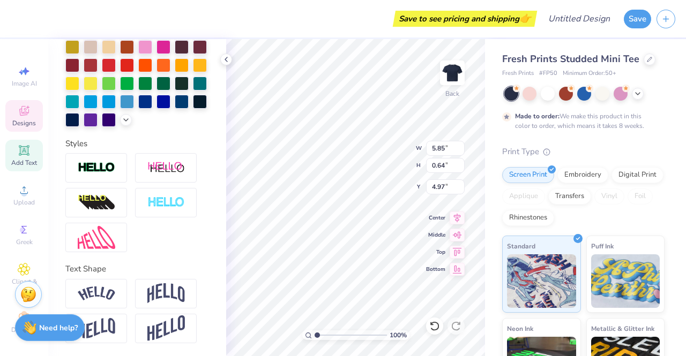
scroll to position [0, 0]
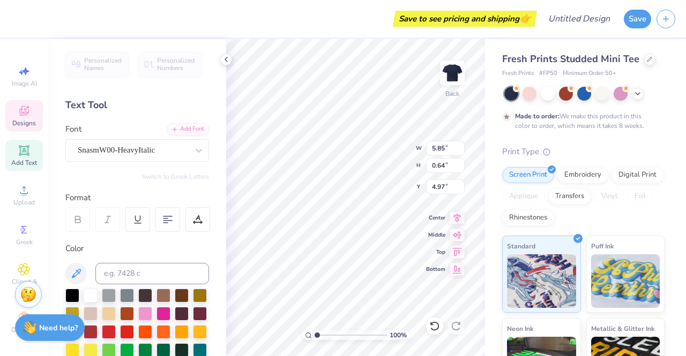
click at [500, 233] on div "Fresh Prints Studded Mini Tee Fresh Prints # FP50 Minimum Order: 50 + Made to o…" at bounding box center [585, 258] width 201 height 439
type input "6.39"
type input "0.66"
type input "6.83"
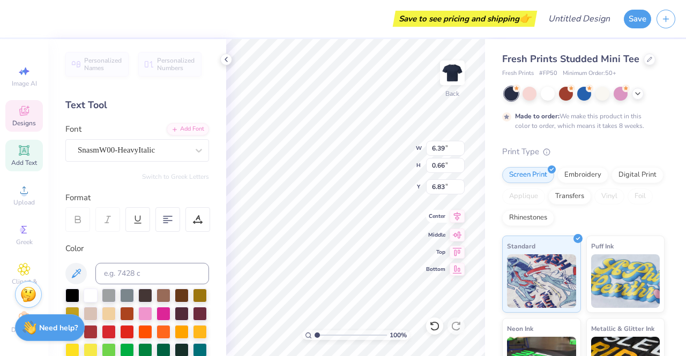
type textarea "t"
type textarea "Management"
click at [492, 229] on div "Fresh Prints Studded Mini Tee Fresh Prints # FP50 Minimum Order: 50 + Made to o…" at bounding box center [585, 258] width 201 height 439
type input "7.31"
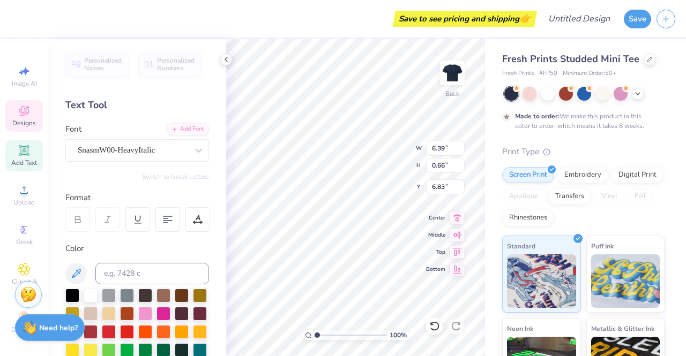
type input "0.84"
type input "5.61"
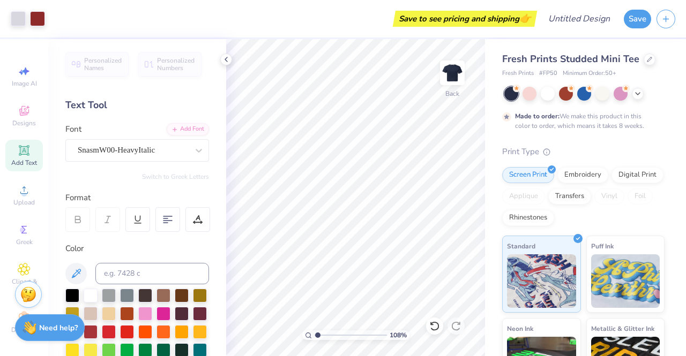
type input "1.07992698632541"
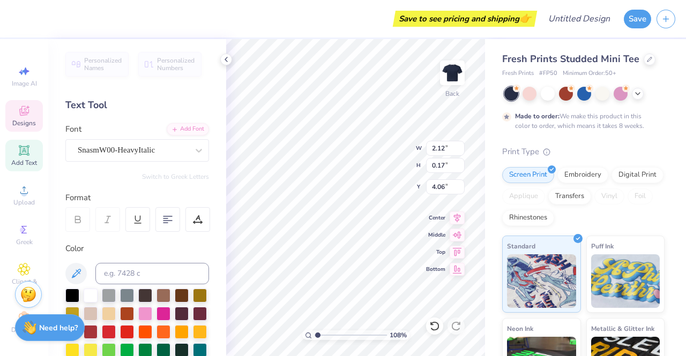
scroll to position [9, 2]
type textarea "[DATE]-[DATE]"
click at [500, 229] on div "Fresh Prints Studded Mini Tee Fresh Prints # FP50 Minimum Order: 50 + Made to o…" at bounding box center [585, 258] width 201 height 439
type input "1.72"
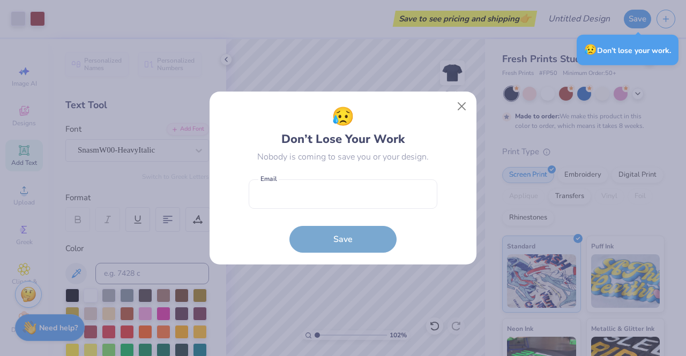
type input "1.02219213794932"
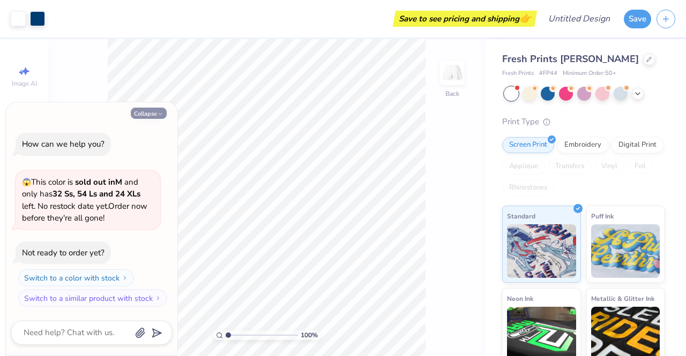
click at [154, 117] on button "Collapse" at bounding box center [149, 113] width 36 height 11
type textarea "x"
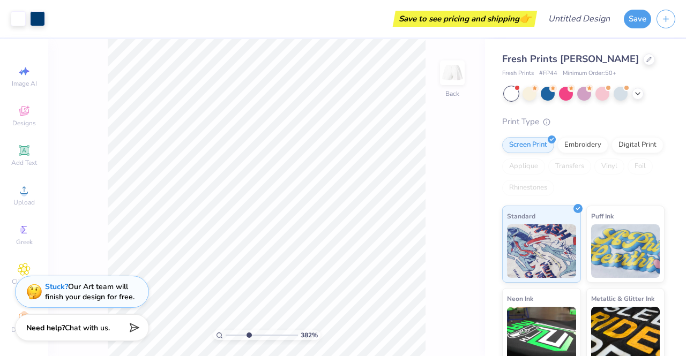
drag, startPoint x: 229, startPoint y: 336, endPoint x: 249, endPoint y: 333, distance: 19.5
type input "3.87"
click at [249, 333] on input "range" at bounding box center [261, 335] width 72 height 10
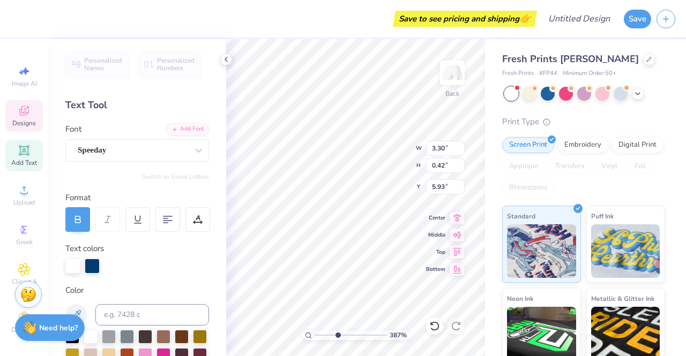
scroll to position [9, 3]
type textarea "HRMA"
type input "3.20"
type input "0.34"
type input "6.32"
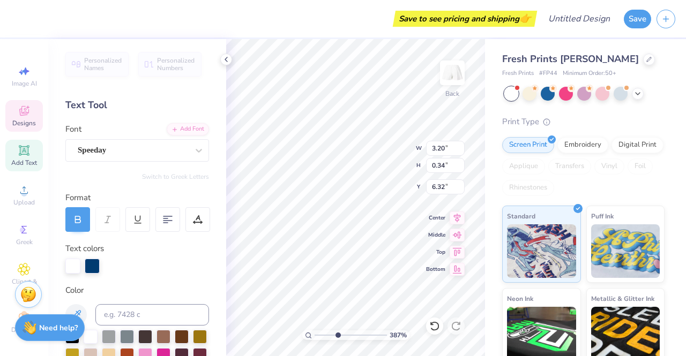
scroll to position [9, 3]
type textarea "A"
type textarea "2"
type textarea "[DATE]-[DATE]"
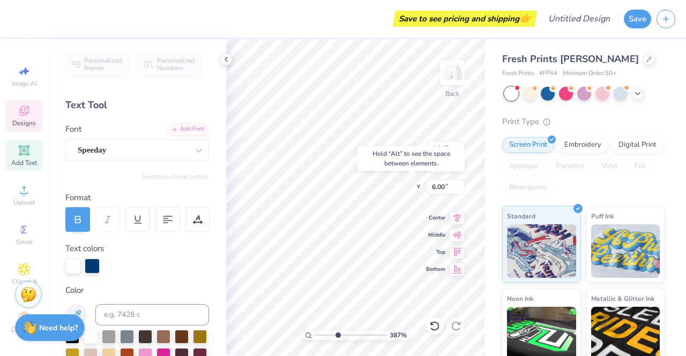
type input "6.00"
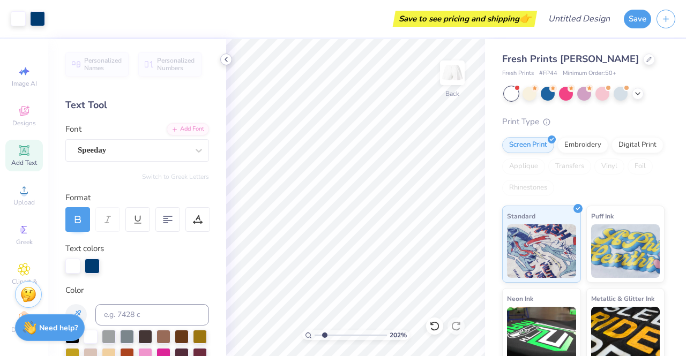
click at [228, 58] on icon at bounding box center [226, 59] width 9 height 9
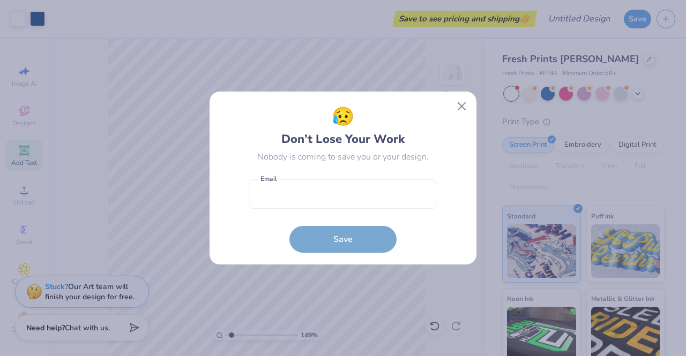
type input "1.48669614199549"
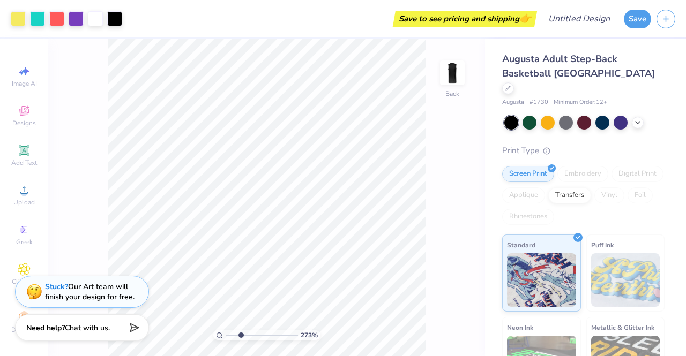
drag, startPoint x: 230, startPoint y: 335, endPoint x: 240, endPoint y: 335, distance: 10.2
type input "2.78"
click at [240, 335] on input "range" at bounding box center [261, 335] width 72 height 10
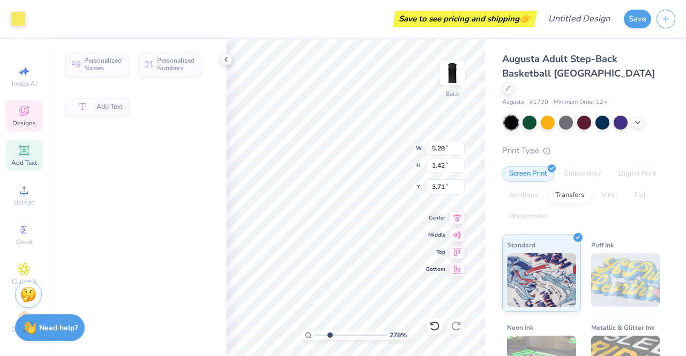
type input "5.28"
type input "1.42"
type input "3.71"
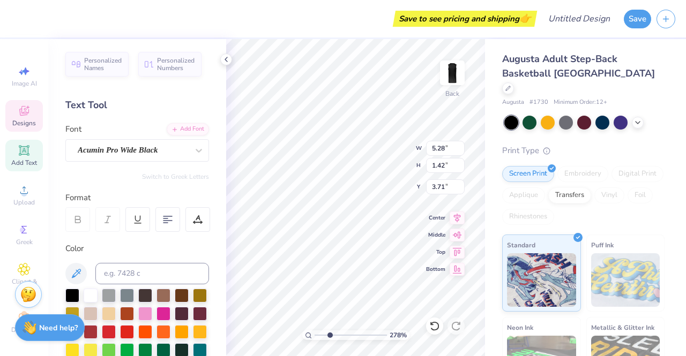
scroll to position [9, 2]
type textarea "H"
type textarea "HR"
type input "4.34"
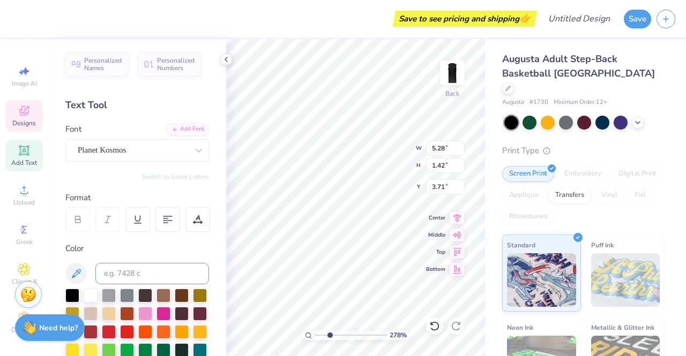
type input "1.62"
type input "4.76"
type textarea "MA"
click at [437, 329] on icon at bounding box center [434, 326] width 9 height 10
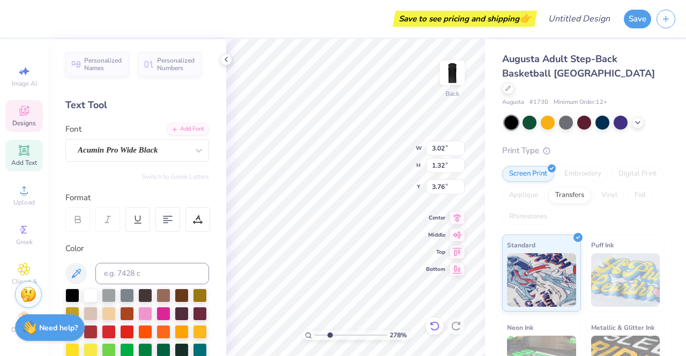
click at [437, 329] on icon at bounding box center [434, 326] width 9 height 10
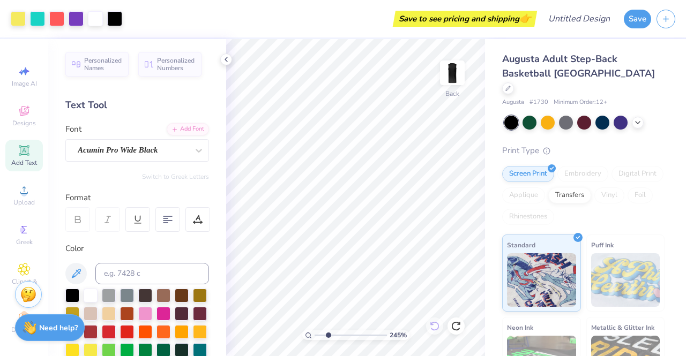
type input "2.44810287646218"
